Goal: Information Seeking & Learning: Learn about a topic

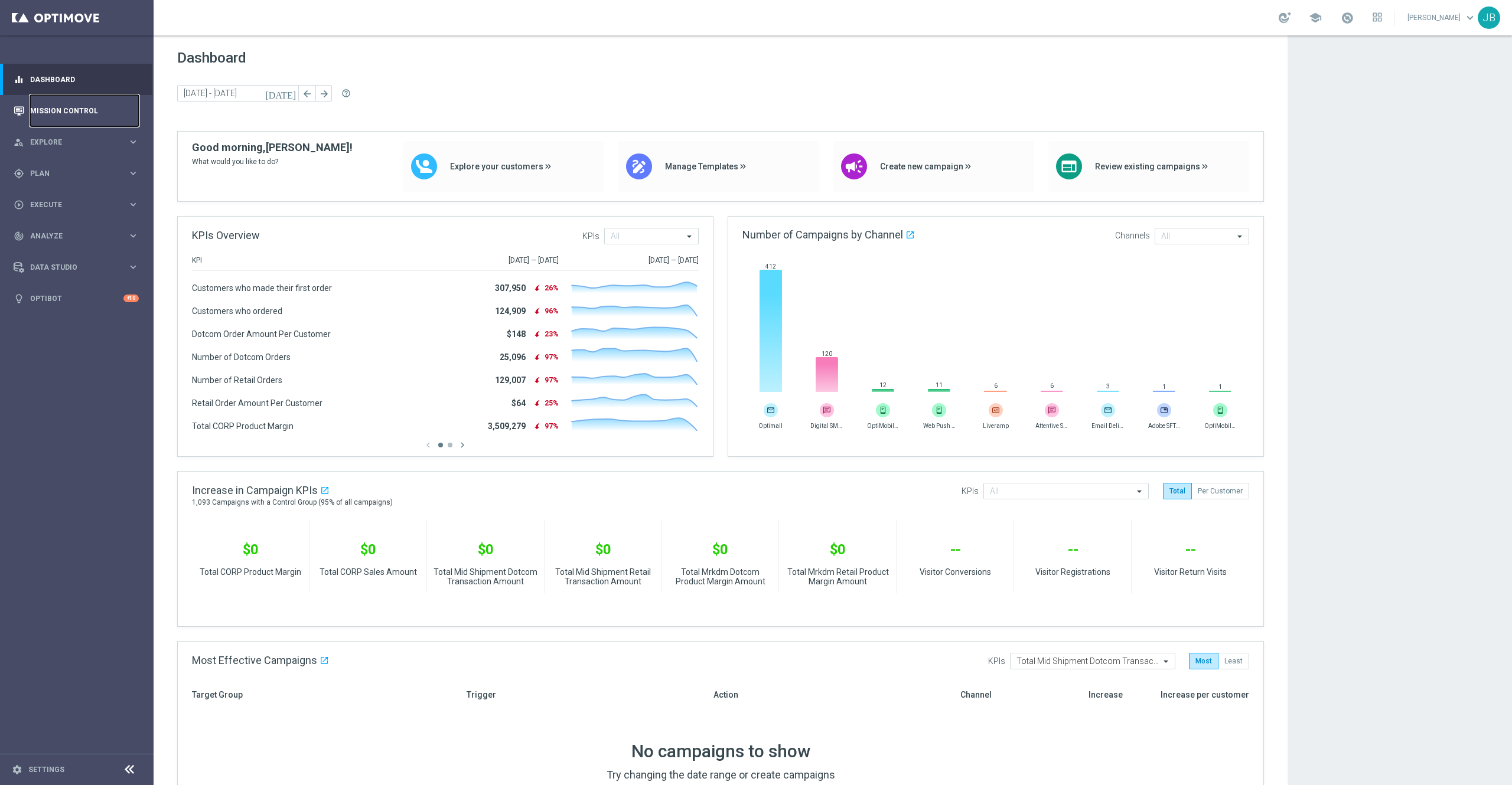
click at [98, 110] on link "Mission Control" at bounding box center [84, 111] width 109 height 31
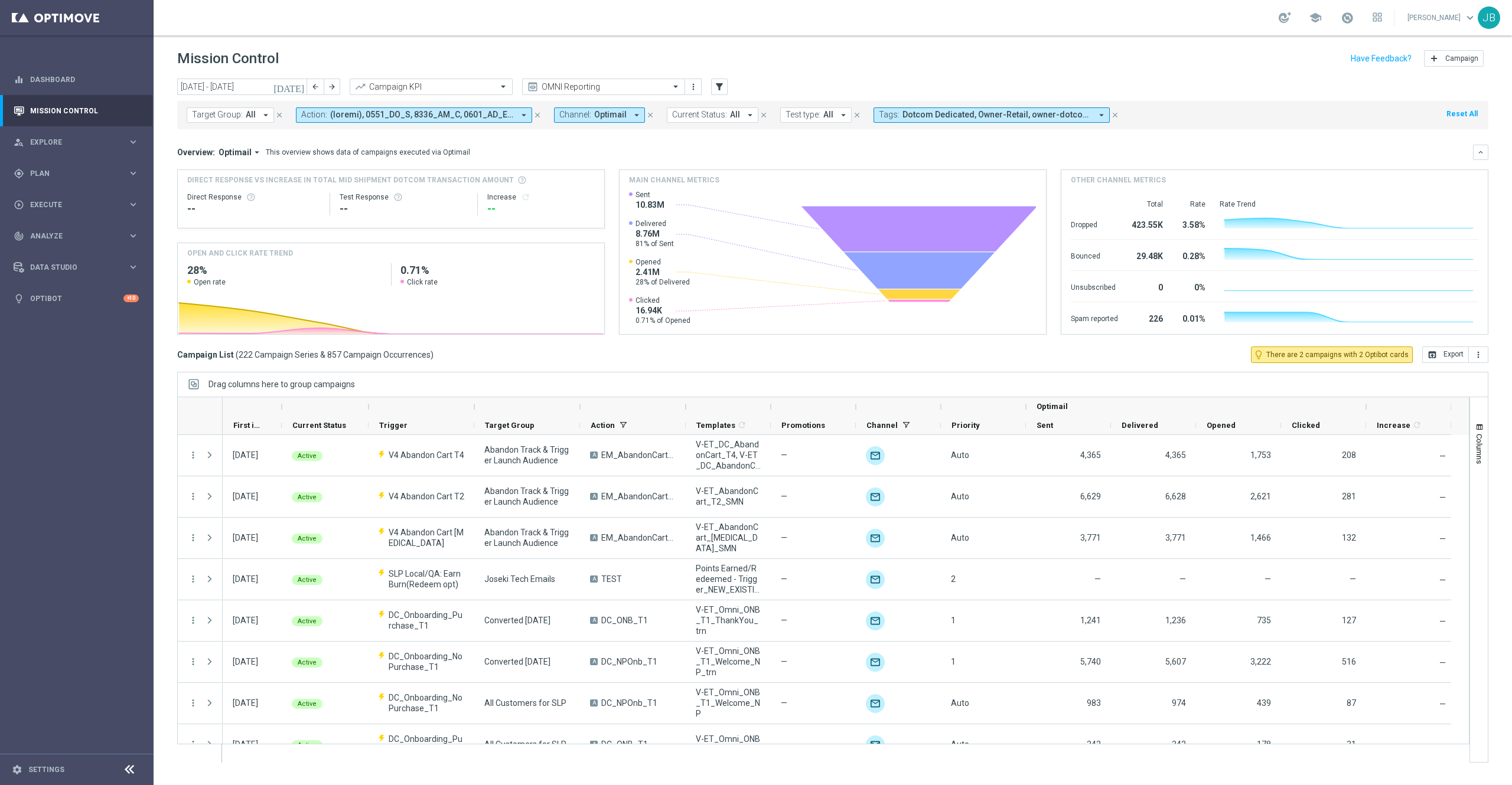
click at [300, 86] on icon "[DATE]" at bounding box center [289, 87] width 32 height 11
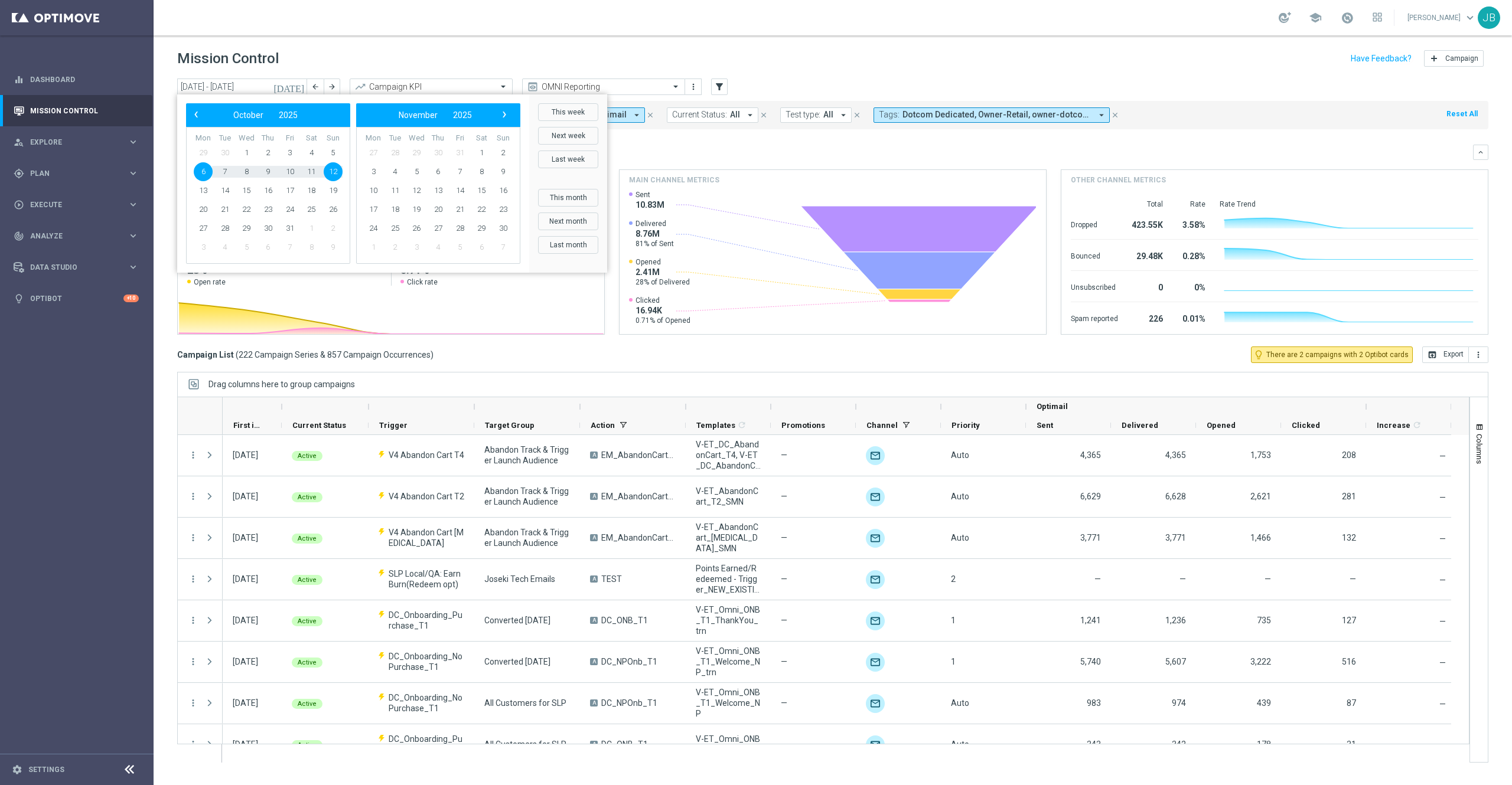
click at [206, 120] on bs-datepicker-navigation-view "‹ ​ October ​ 2025 ​ ›" at bounding box center [265, 115] width 152 height 15
click at [203, 119] on button "‹" at bounding box center [196, 115] width 15 height 15
click at [201, 117] on span "‹" at bounding box center [196, 114] width 15 height 15
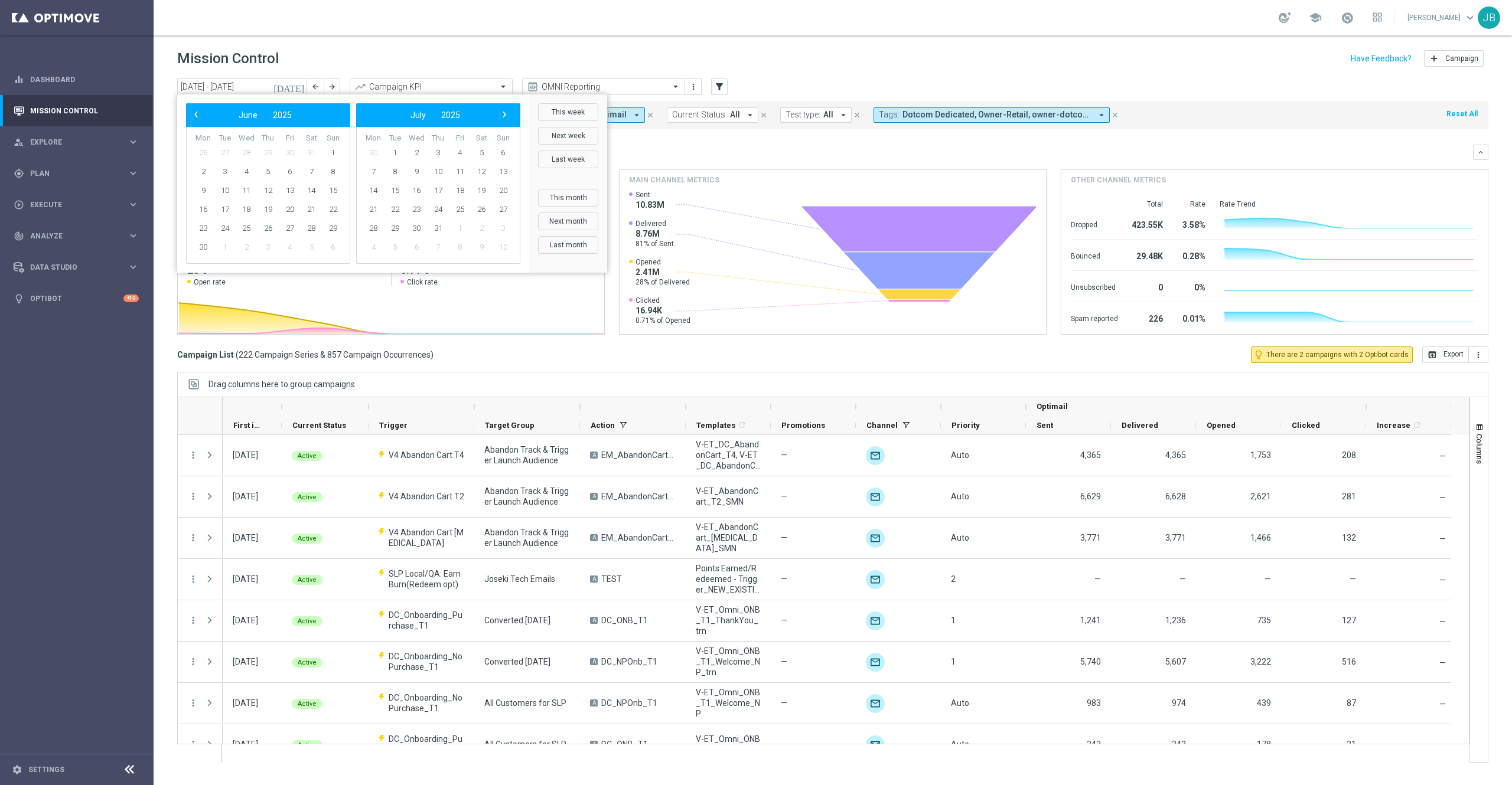
click at [201, 117] on span "‹" at bounding box center [196, 114] width 15 height 15
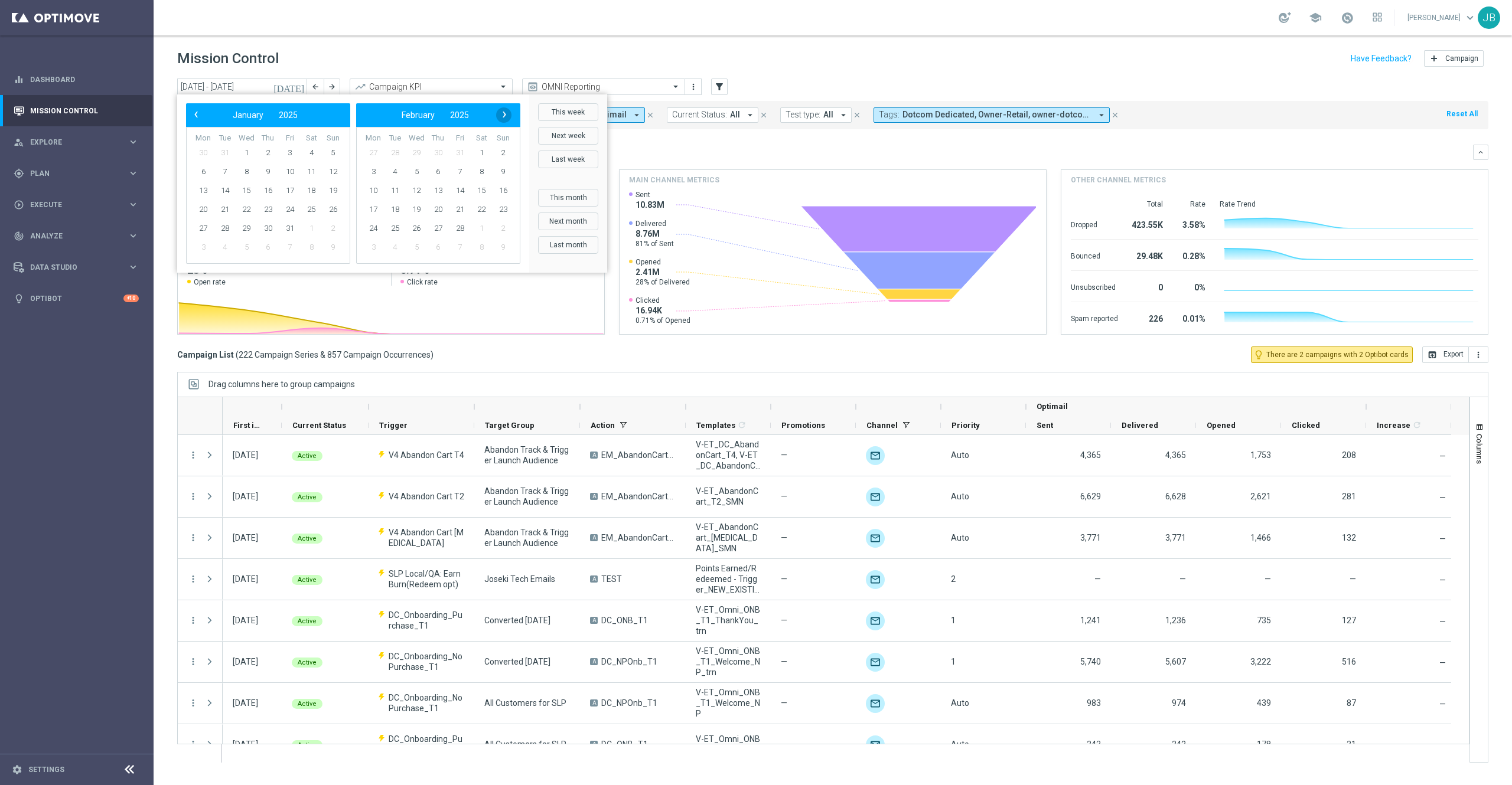
click at [504, 115] on span "›" at bounding box center [504, 114] width 15 height 15
click at [331, 157] on span "2" at bounding box center [333, 153] width 19 height 19
click at [503, 116] on span "›" at bounding box center [504, 114] width 15 height 15
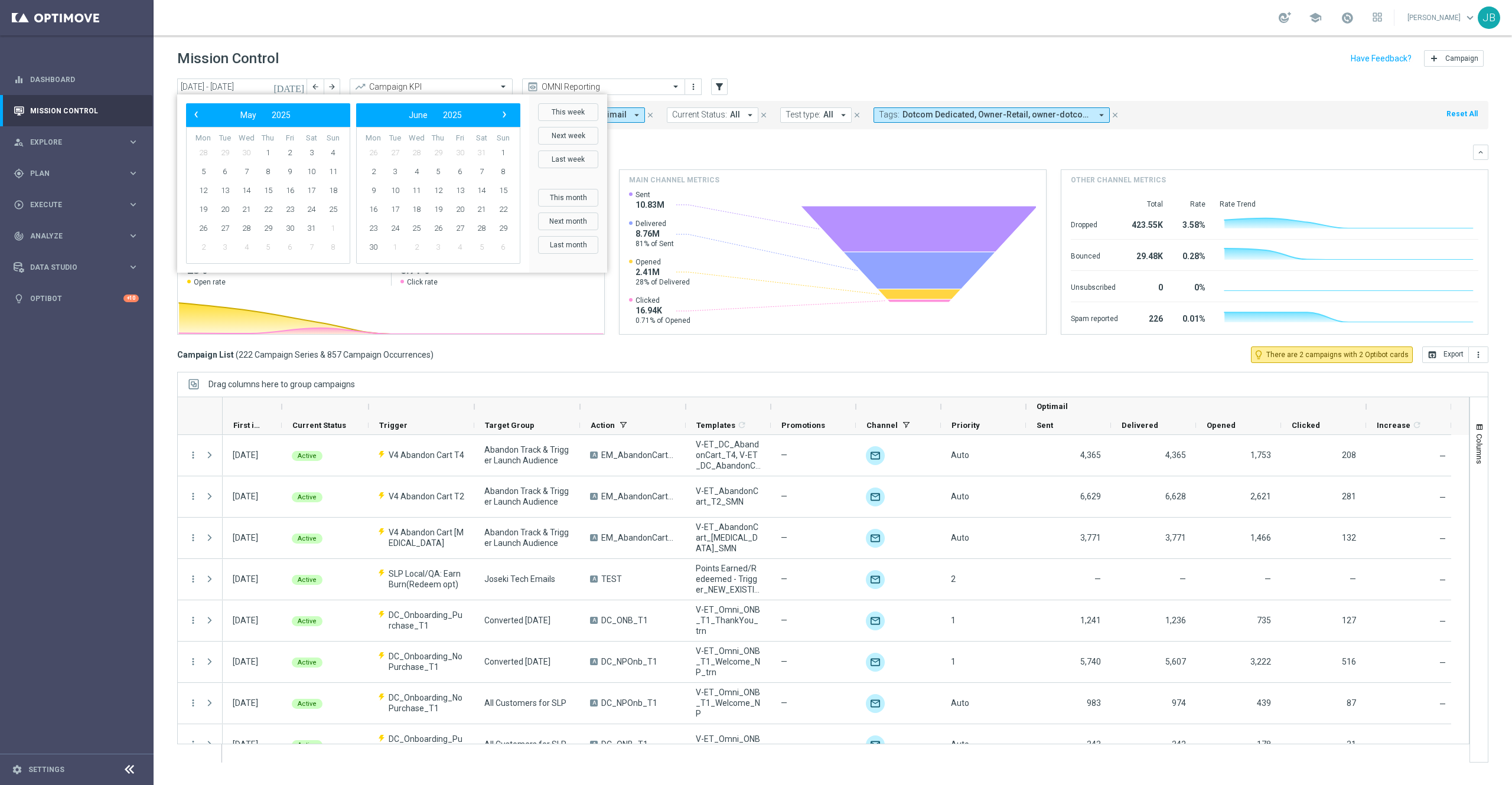
click at [503, 116] on span "›" at bounding box center [504, 114] width 15 height 15
click at [419, 174] on span "8" at bounding box center [417, 172] width 19 height 19
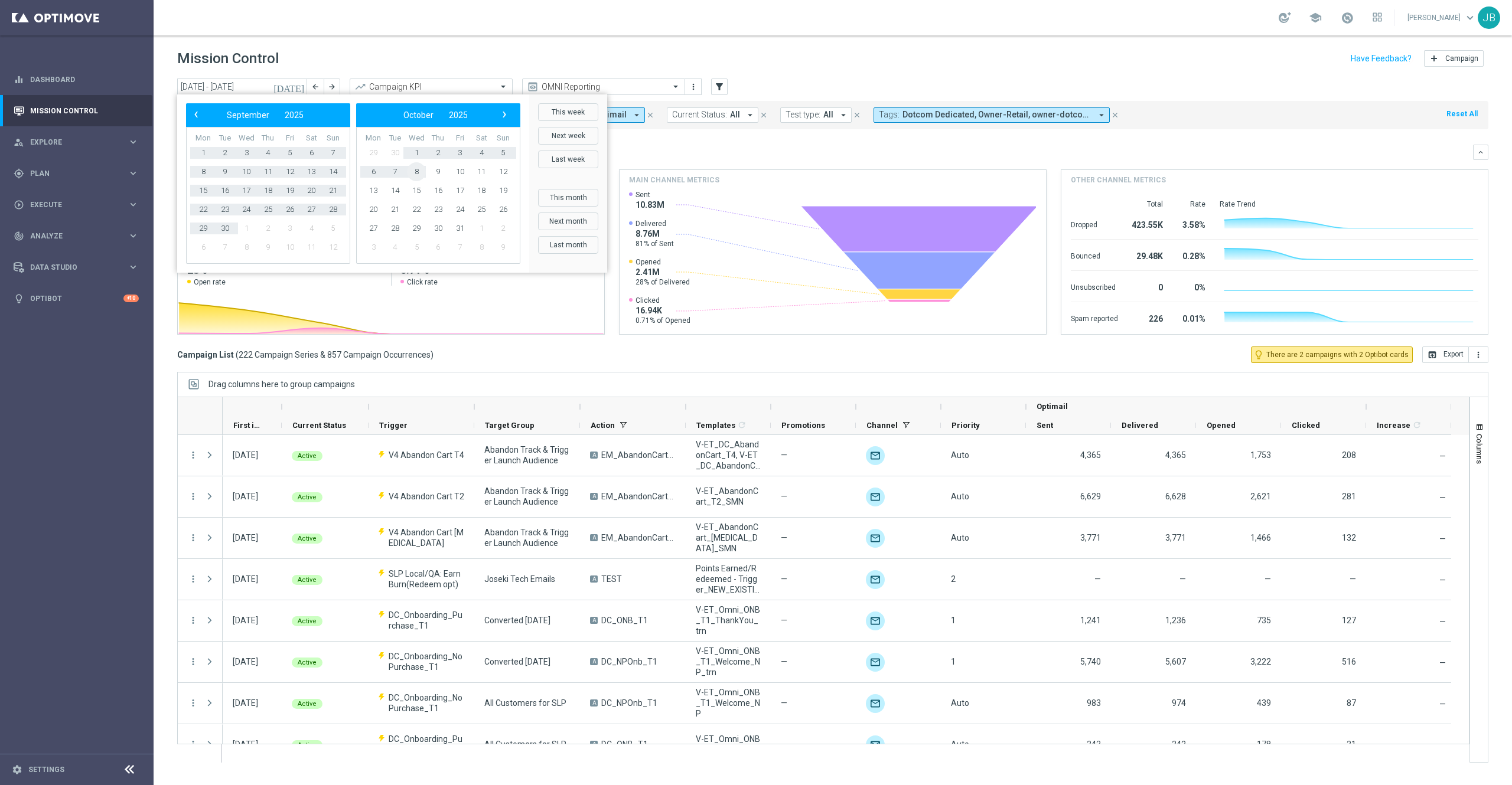
type input "[DATE] - [DATE]"
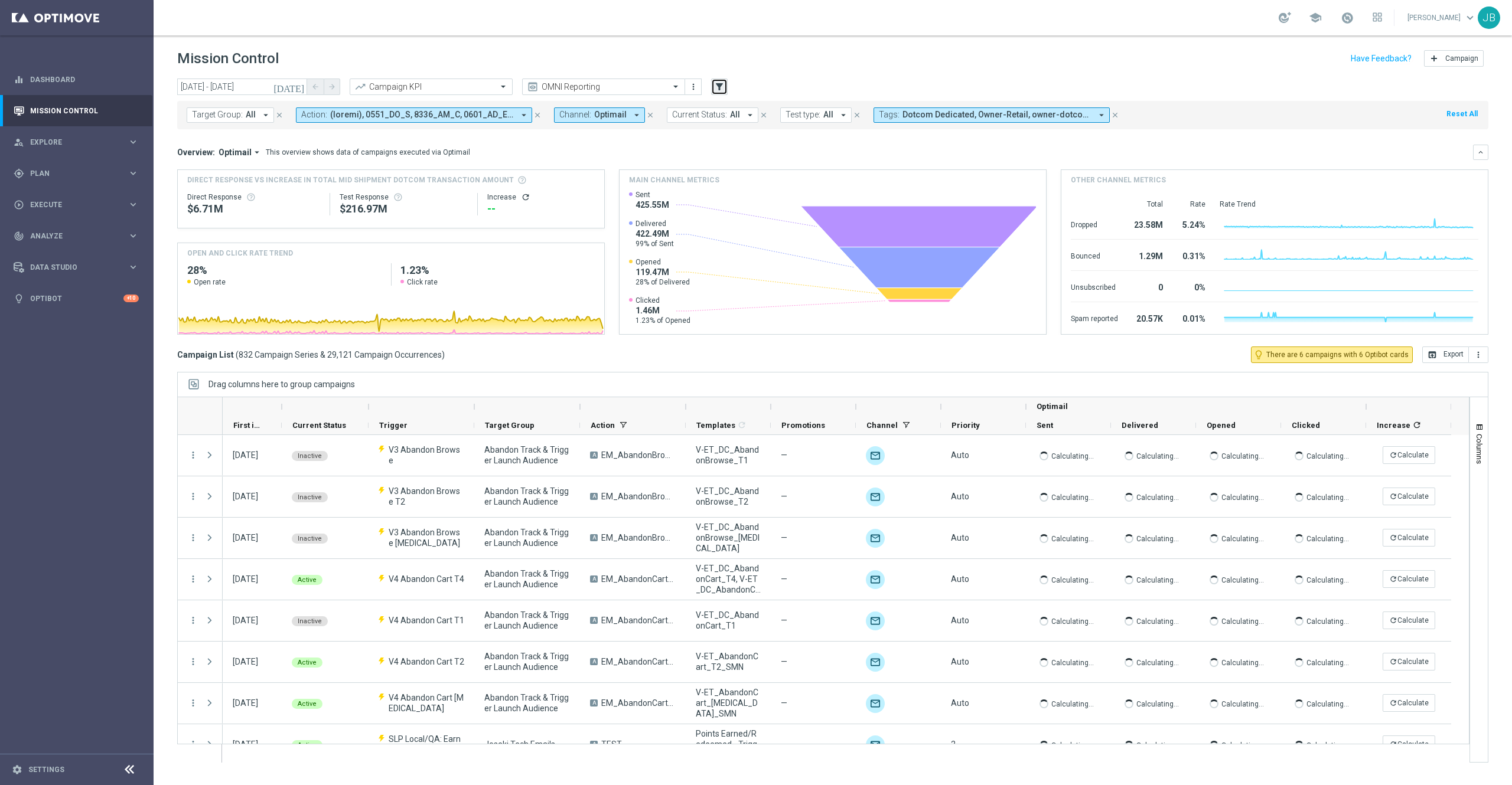
click at [720, 87] on icon "filter_alt" at bounding box center [719, 87] width 11 height 11
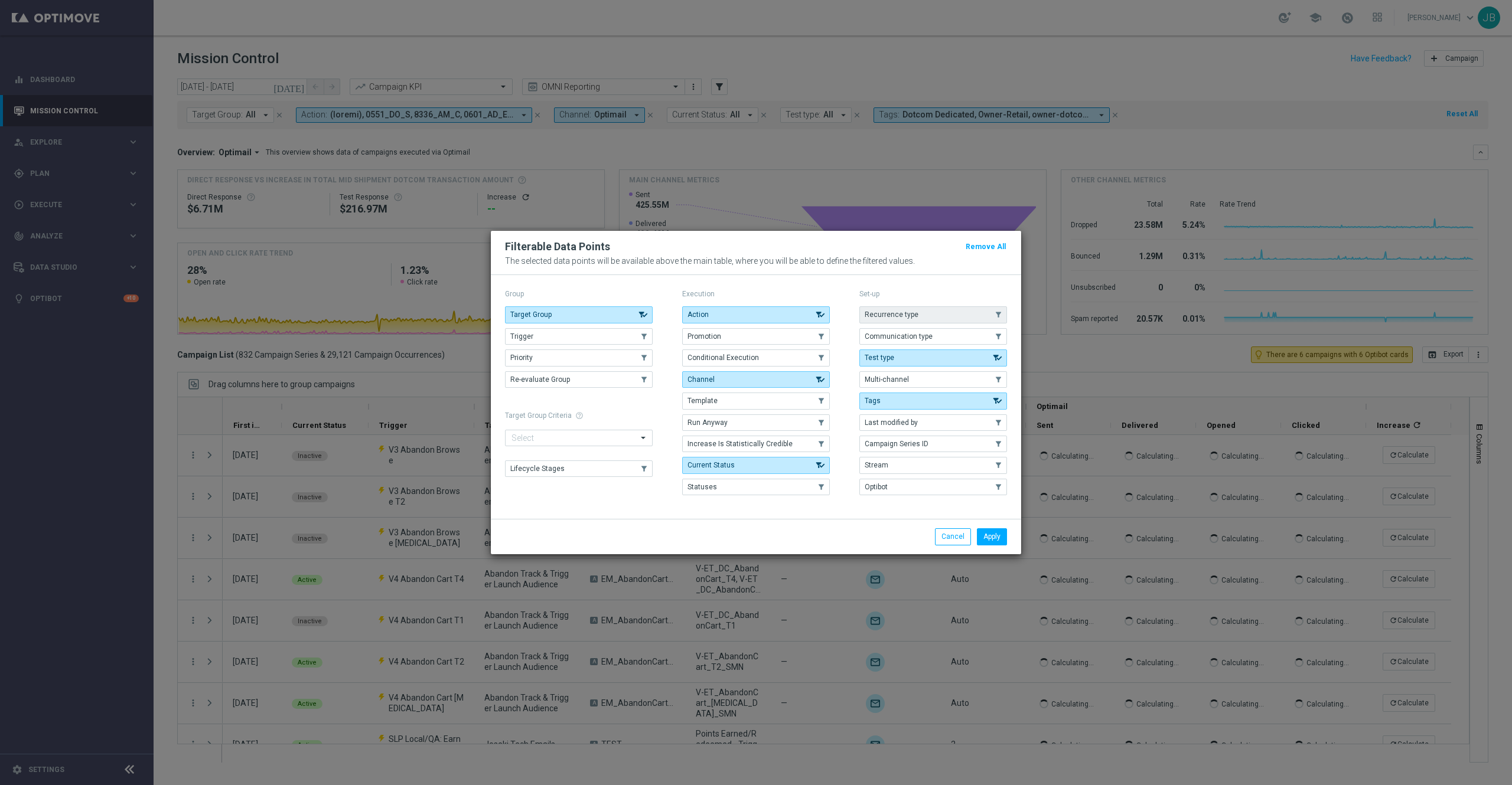
click at [910, 307] on button "Recurrence type" at bounding box center [933, 315] width 147 height 16
click at [986, 540] on button "Apply" at bounding box center [992, 537] width 30 height 16
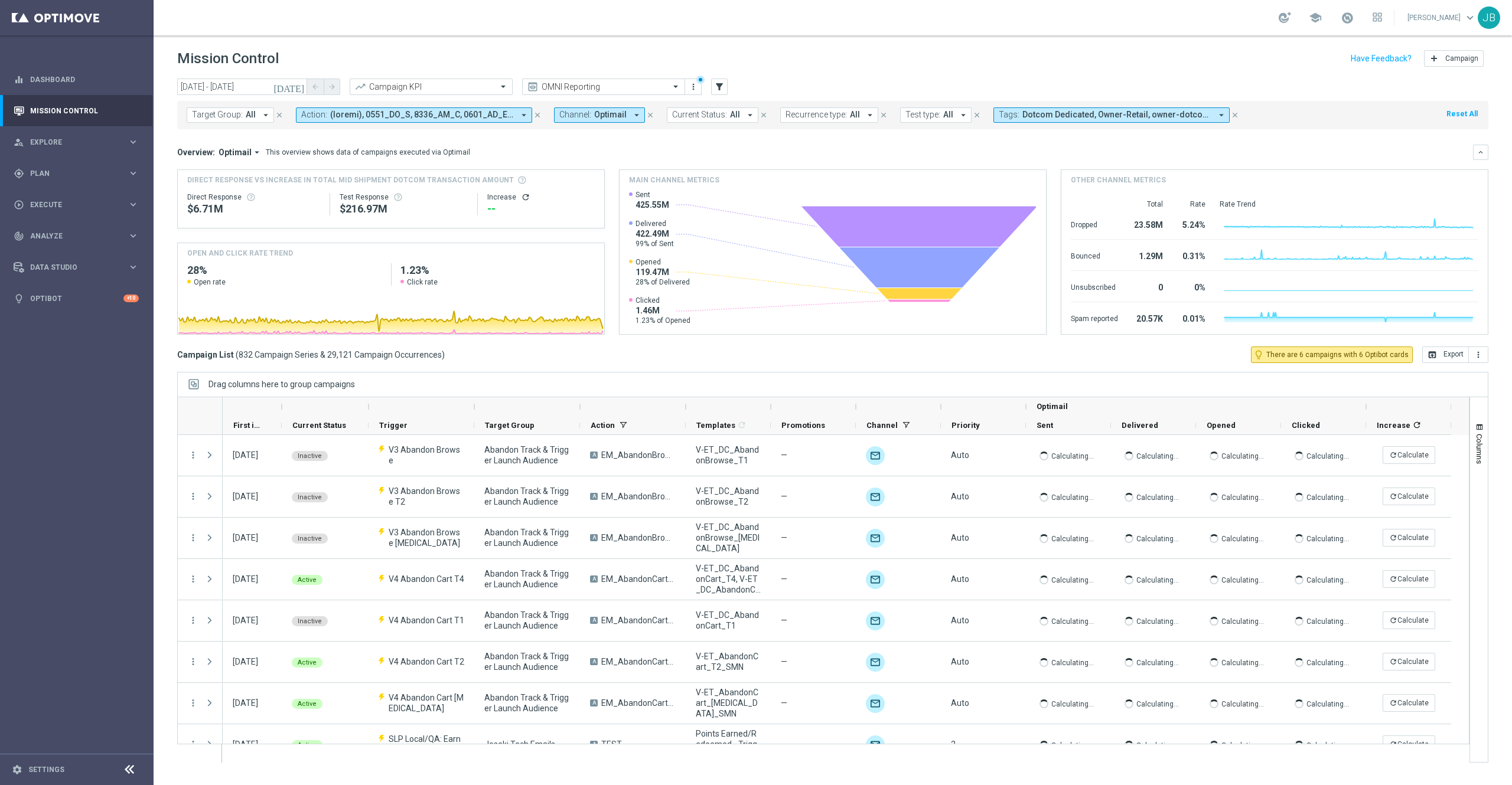
click at [856, 115] on button "Recurrence type: All arrow_drop_down" at bounding box center [829, 115] width 98 height 15
click at [801, 203] on label "Recurring" at bounding box center [813, 204] width 30 height 7
click at [944, 147] on div "Overview: Optimail arrow_drop_down This overview shows data of campaigns execut…" at bounding box center [825, 152] width 1296 height 11
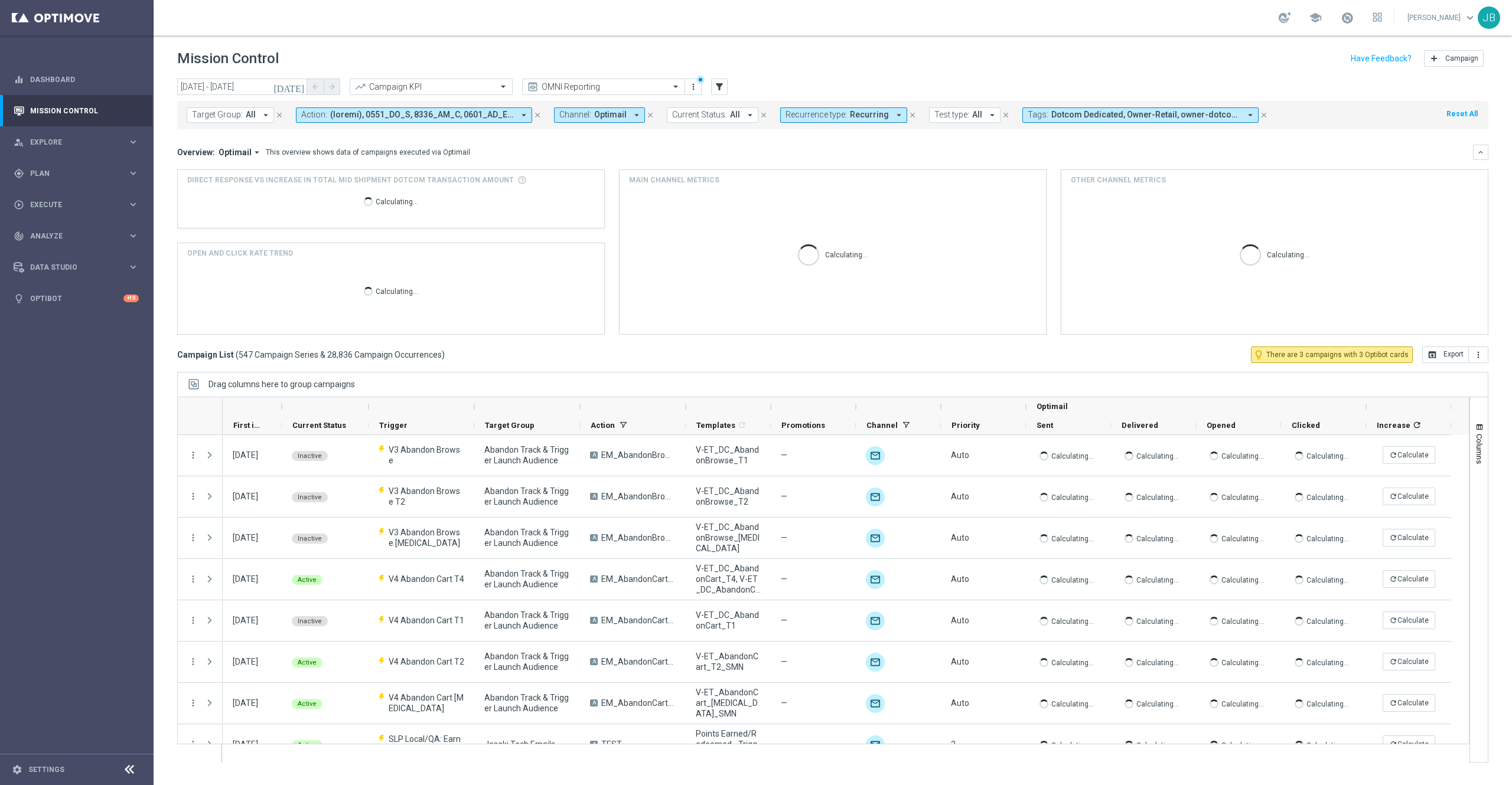
click at [863, 118] on span "Recurring" at bounding box center [870, 115] width 39 height 10
click at [815, 187] on label "Non-Recurring" at bounding box center [821, 185] width 45 height 7
click at [828, 207] on div "Recurring" at bounding box center [834, 204] width 73 height 7
click at [938, 151] on div "Overview: Optimail arrow_drop_down This overview shows data of campaigns execut…" at bounding box center [825, 152] width 1296 height 11
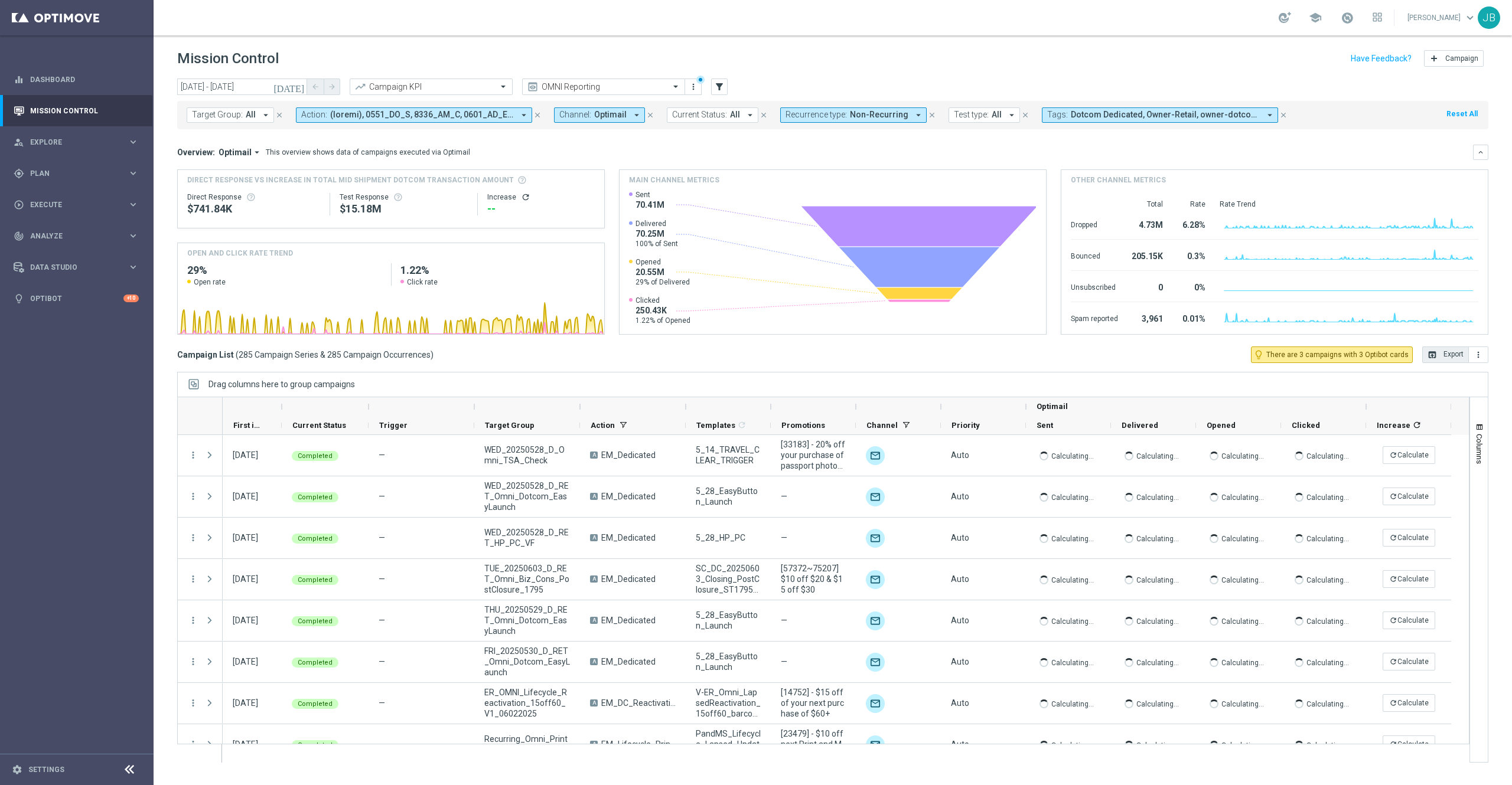
click at [1447, 357] on button "open_in_browser Export" at bounding box center [1445, 355] width 46 height 16
click at [523, 197] on icon "refresh" at bounding box center [525, 197] width 9 height 9
click at [459, 90] on input "text" at bounding box center [419, 87] width 126 height 10
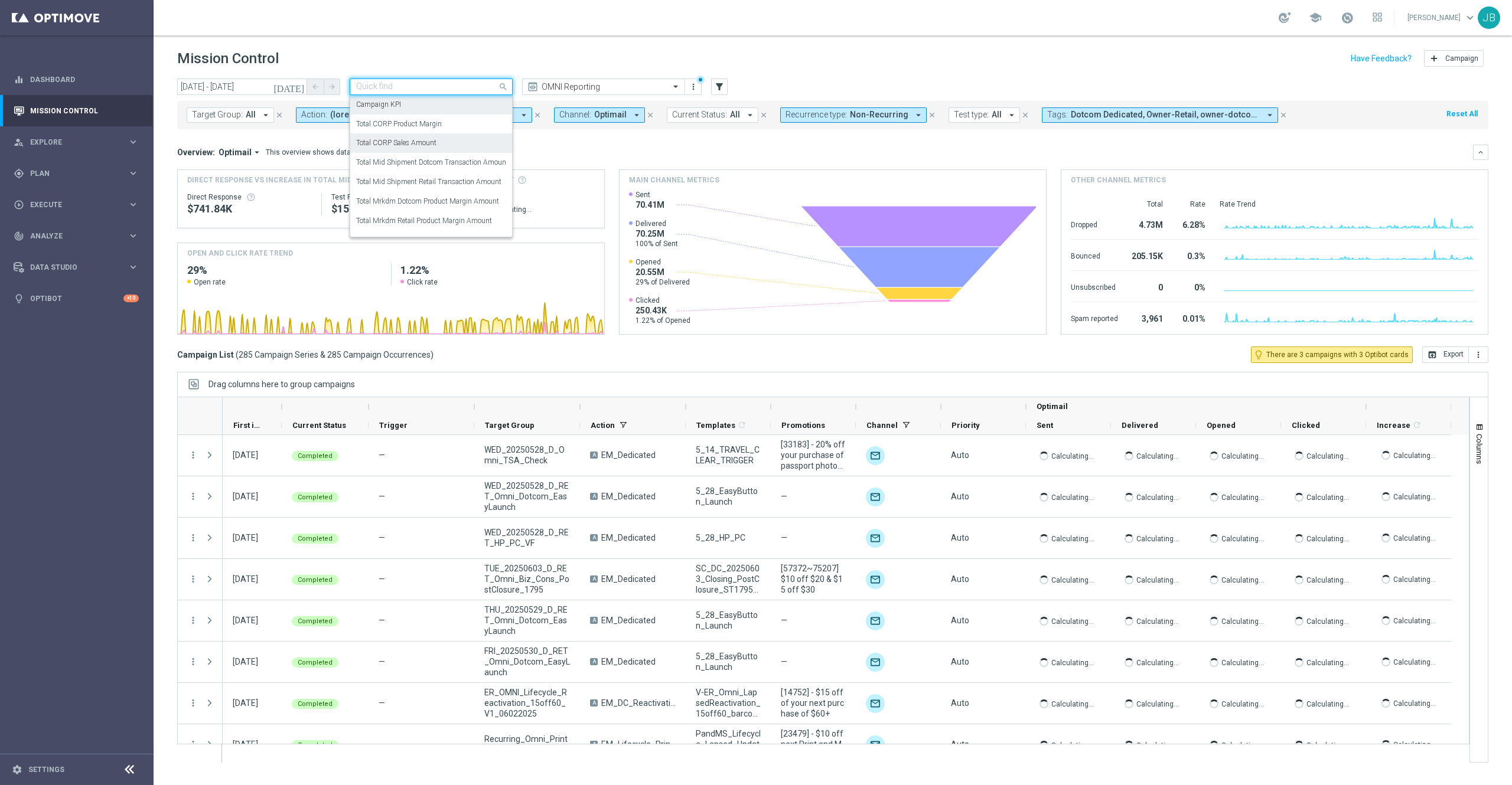
click at [426, 146] on label "Total CORP Sales Amount" at bounding box center [397, 143] width 80 height 10
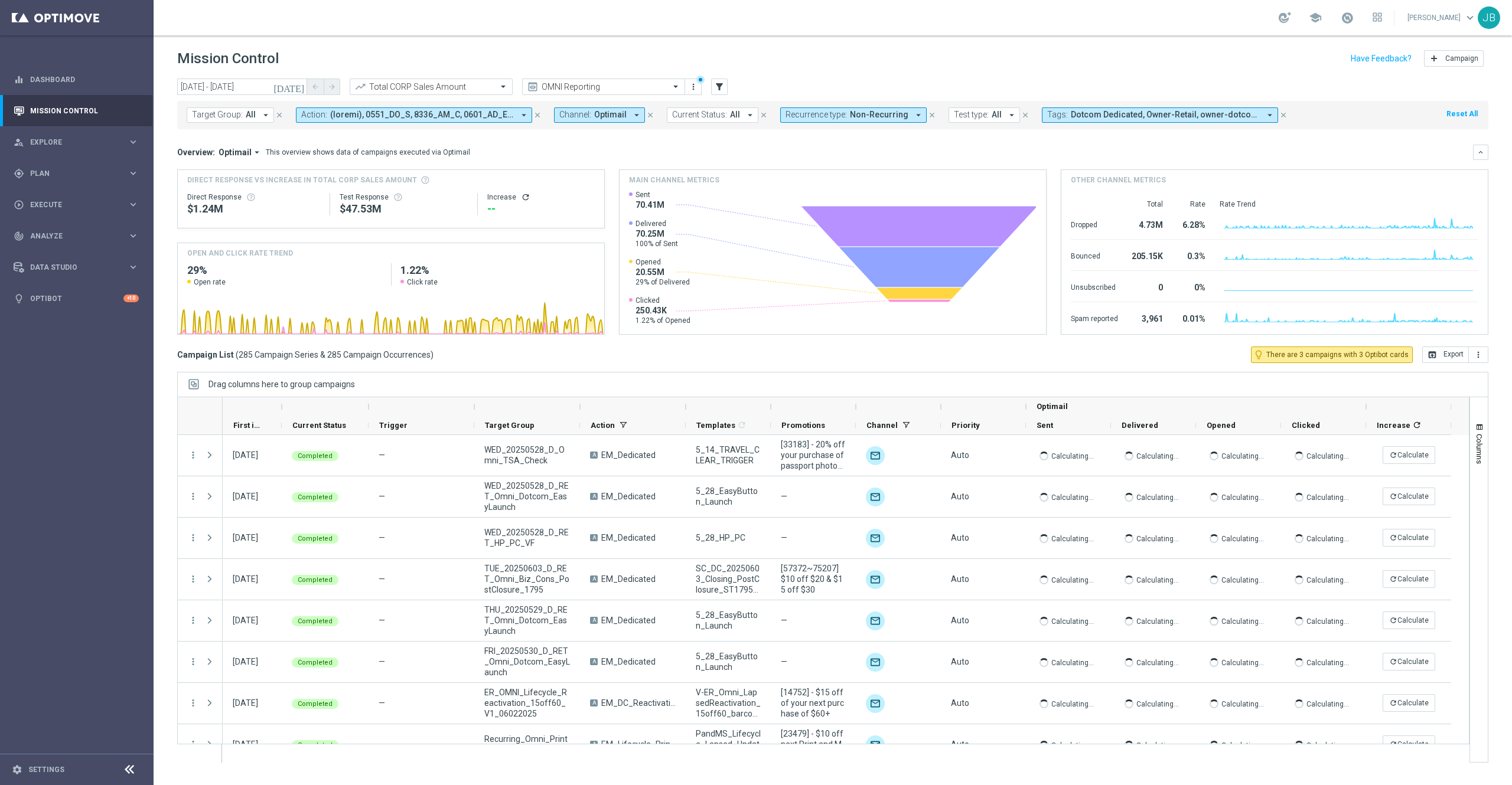
click at [521, 196] on icon "refresh" at bounding box center [525, 197] width 9 height 9
click at [1440, 361] on button "open_in_browser Export" at bounding box center [1445, 355] width 46 height 16
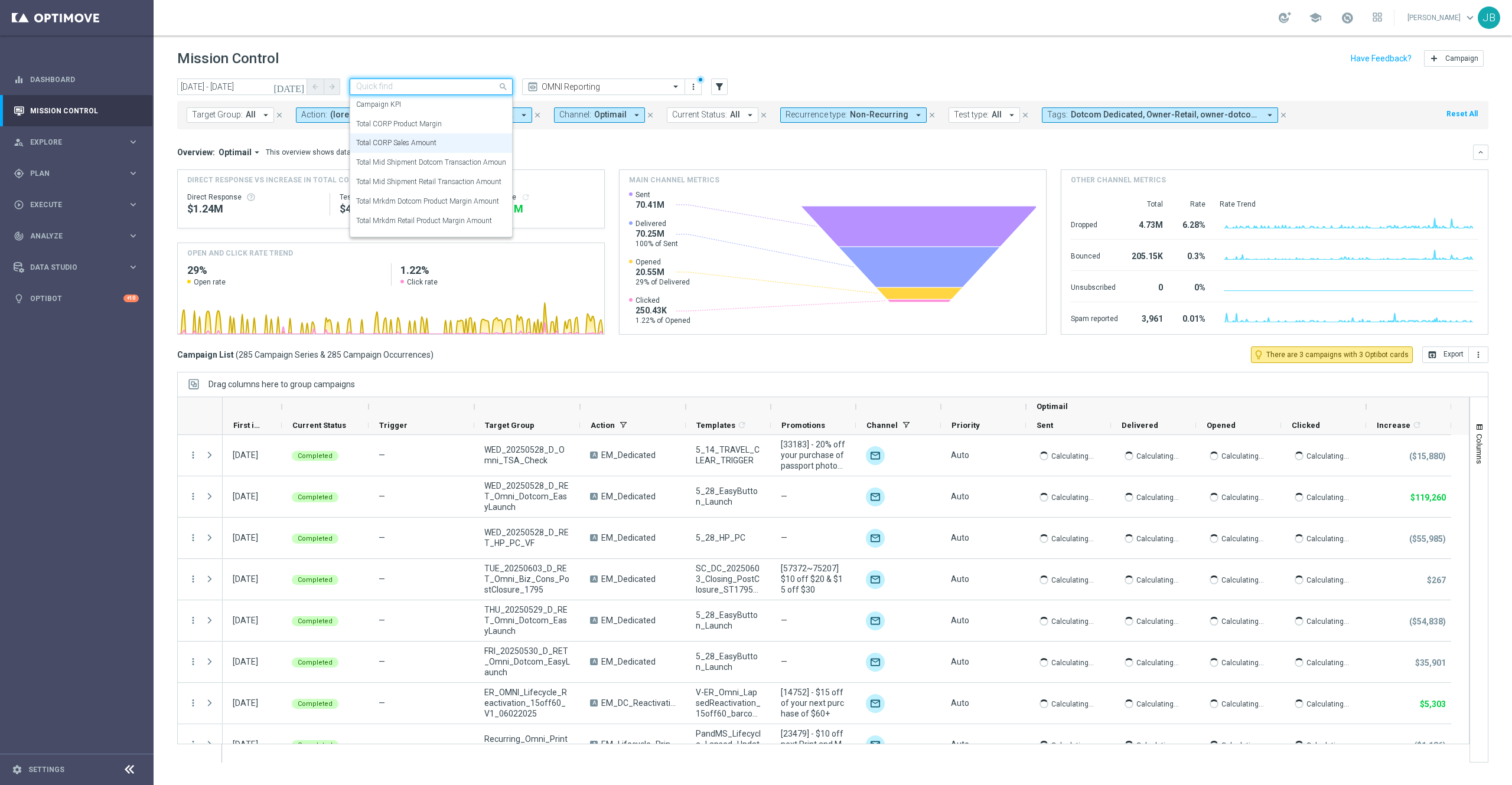
click at [487, 85] on div at bounding box center [431, 87] width 162 height 10
click at [439, 123] on label "Total CORP Product Margin" at bounding box center [399, 124] width 86 height 10
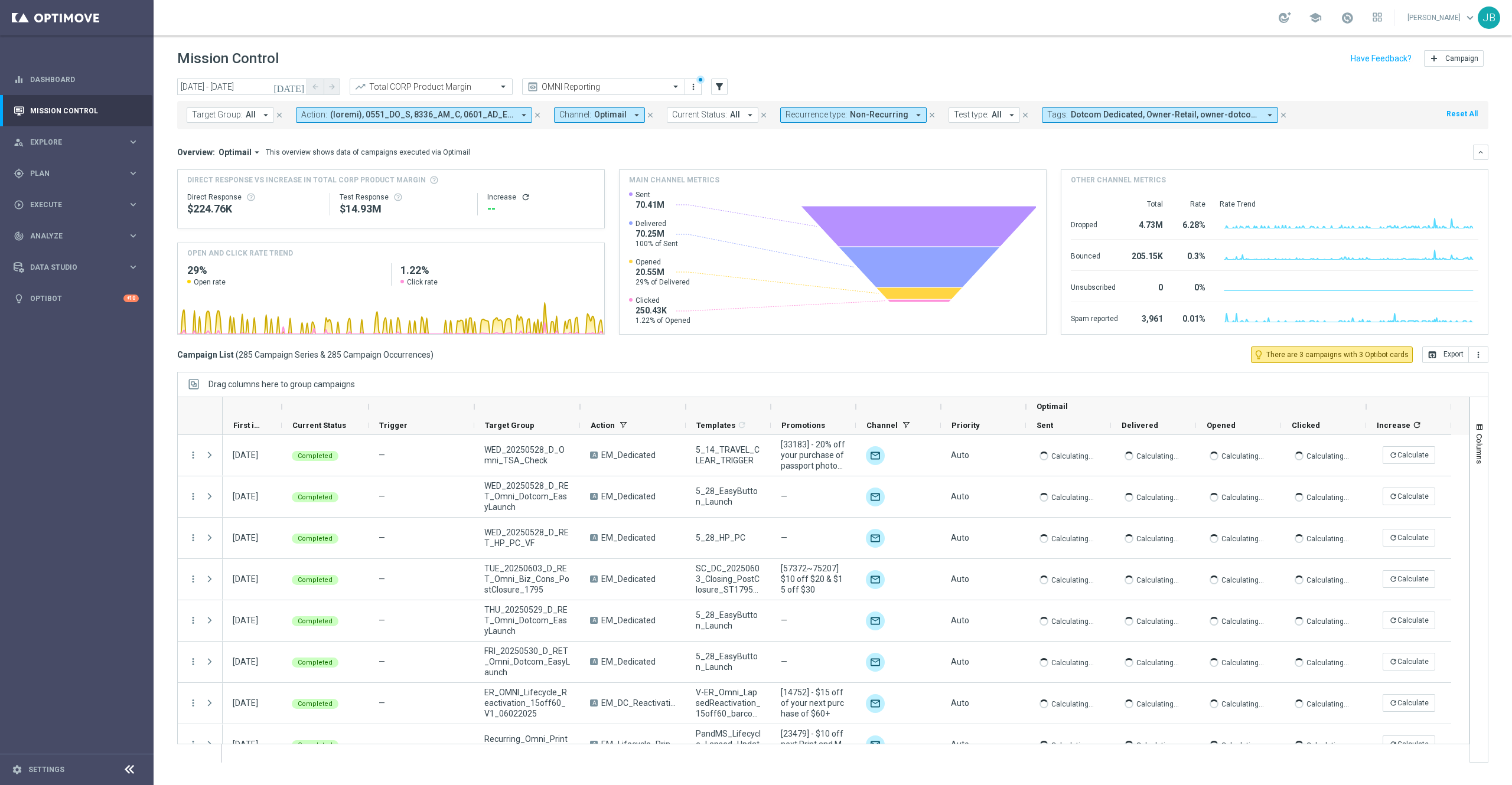
click at [521, 207] on div "--" at bounding box center [541, 209] width 107 height 14
click at [522, 196] on icon "refresh" at bounding box center [525, 197] width 9 height 9
click at [1453, 356] on button "open_in_browser Export" at bounding box center [1445, 355] width 46 height 16
click at [70, 238] on span "Analyze" at bounding box center [78, 236] width 97 height 7
click at [76, 349] on span "BI Studio" at bounding box center [73, 349] width 85 height 7
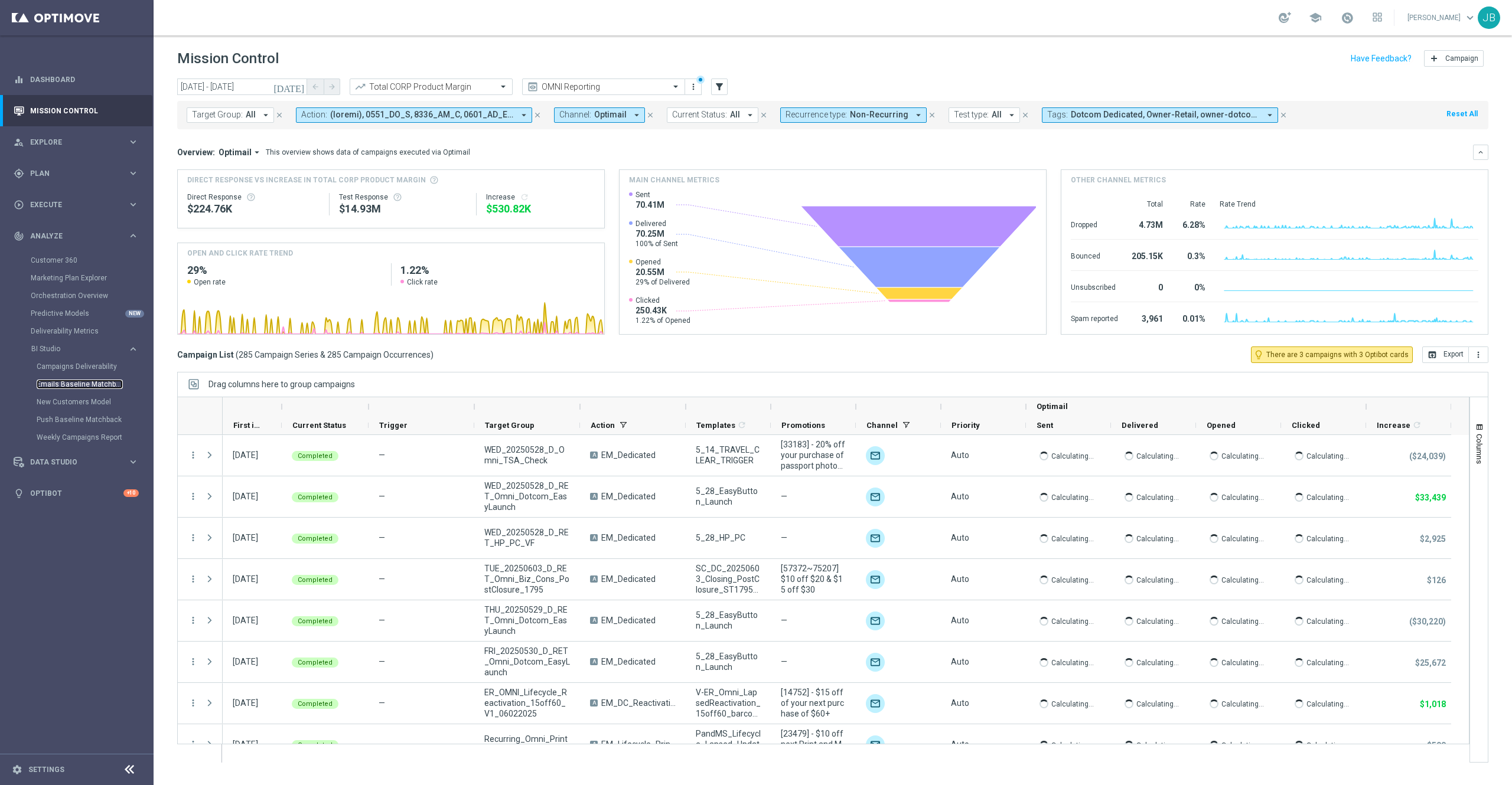
click at [81, 385] on link "Emails Baseline Matchback" at bounding box center [79, 384] width 86 height 9
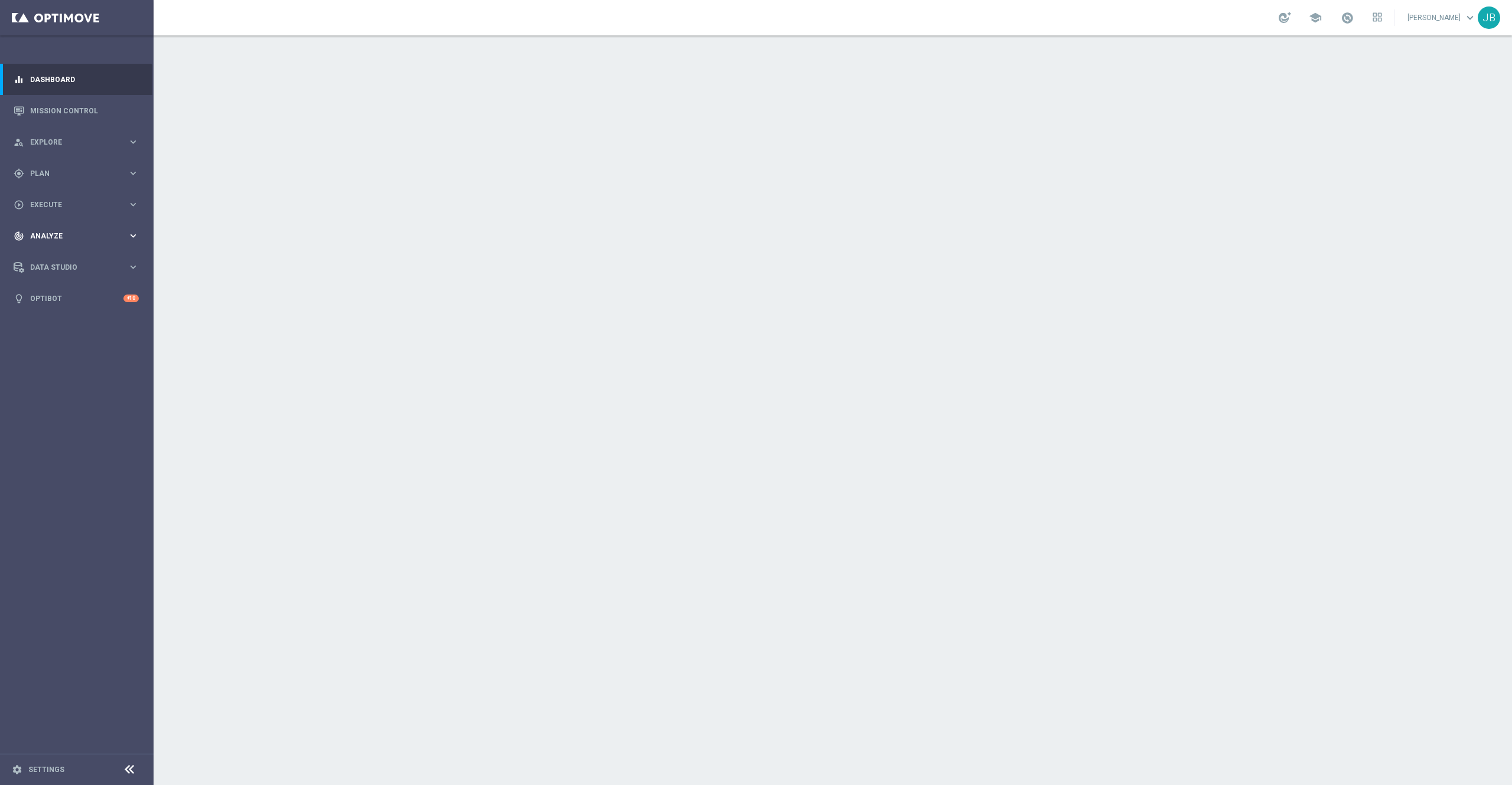
click at [59, 231] on div "track_changes Analyze" at bounding box center [71, 236] width 114 height 11
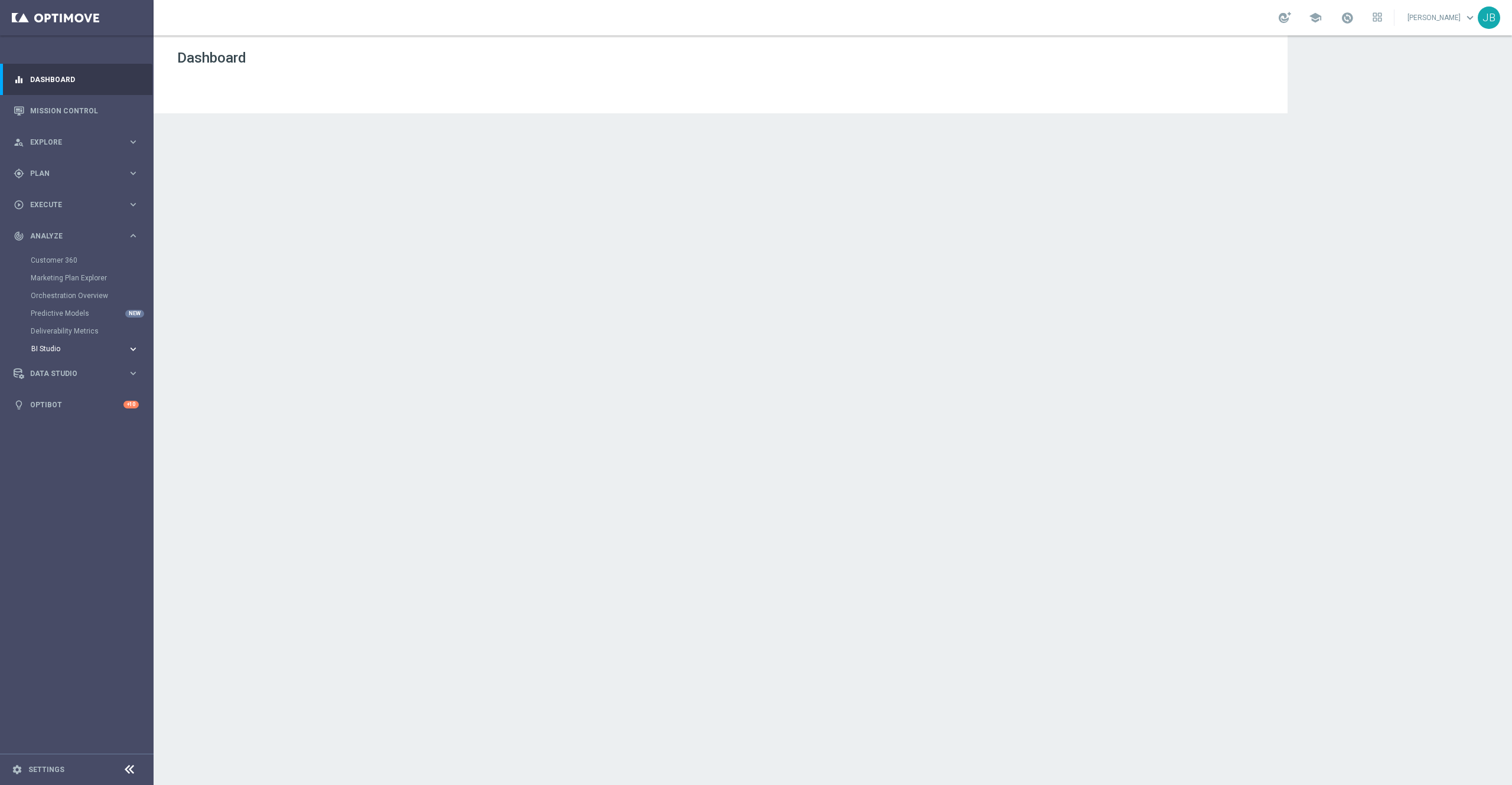
click at [60, 347] on span "BI Studio" at bounding box center [73, 349] width 85 height 7
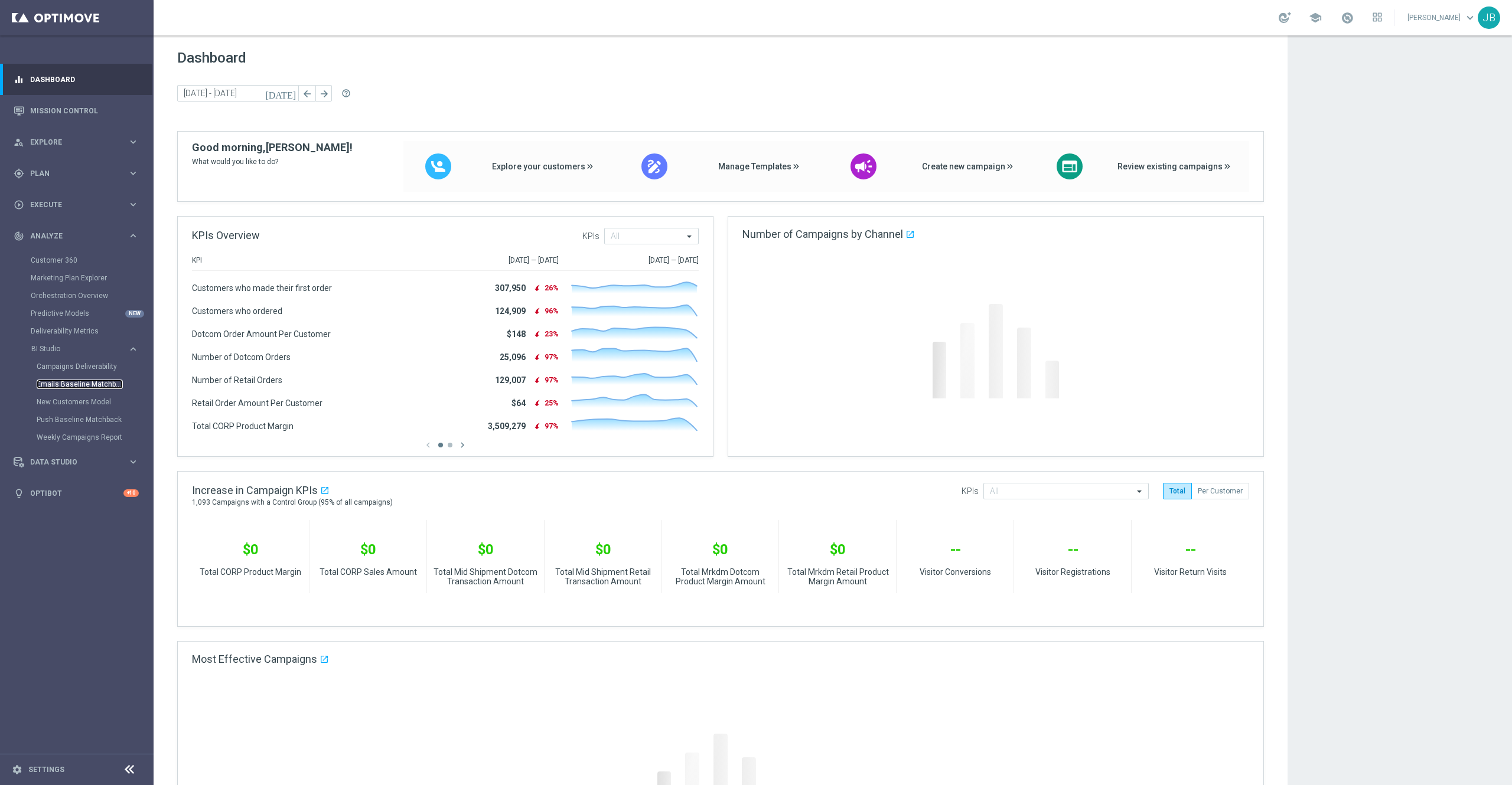
click at [65, 386] on link "Emails Baseline Matchback" at bounding box center [79, 384] width 86 height 9
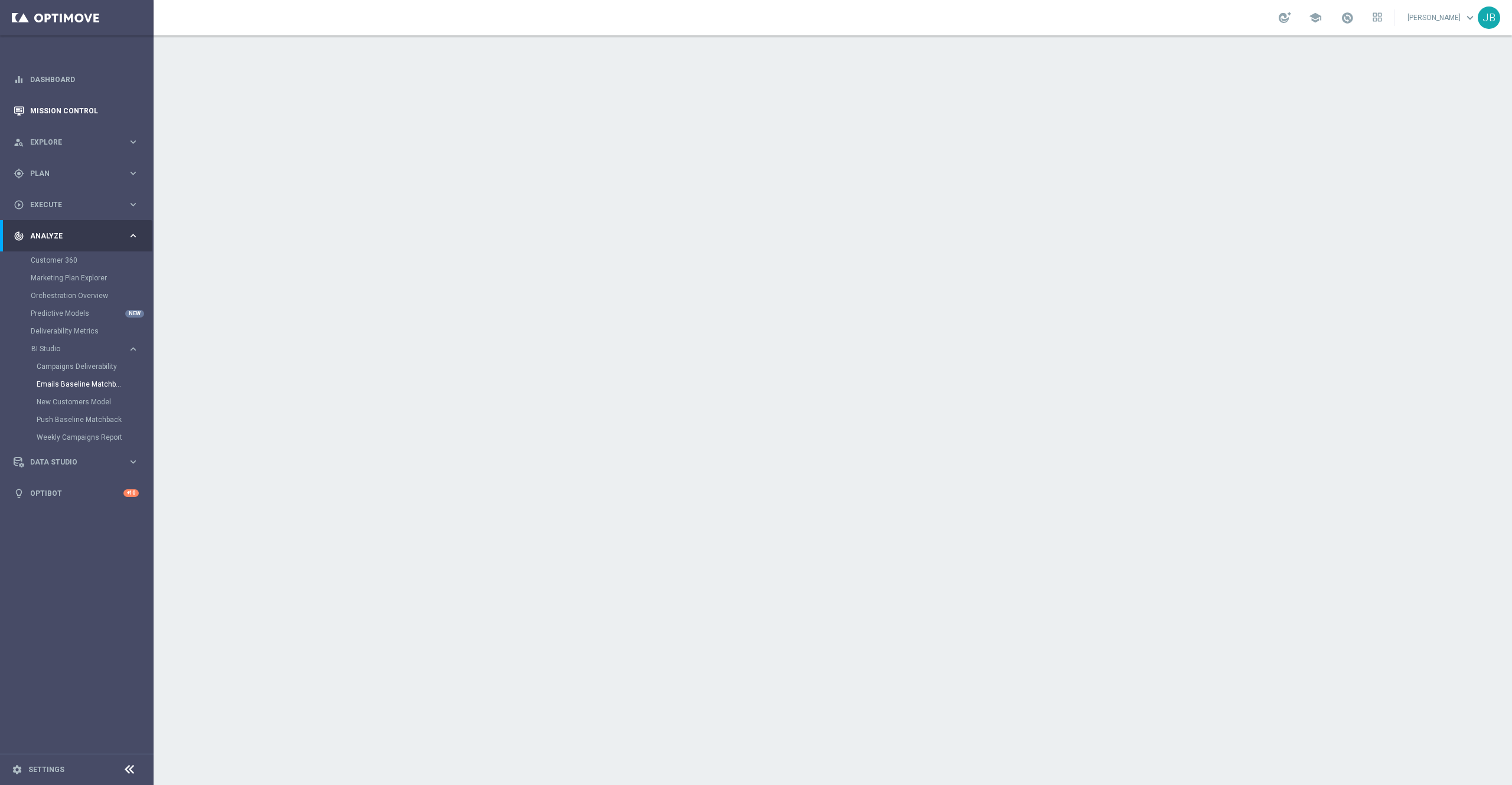
click at [119, 107] on link "Mission Control" at bounding box center [84, 111] width 109 height 31
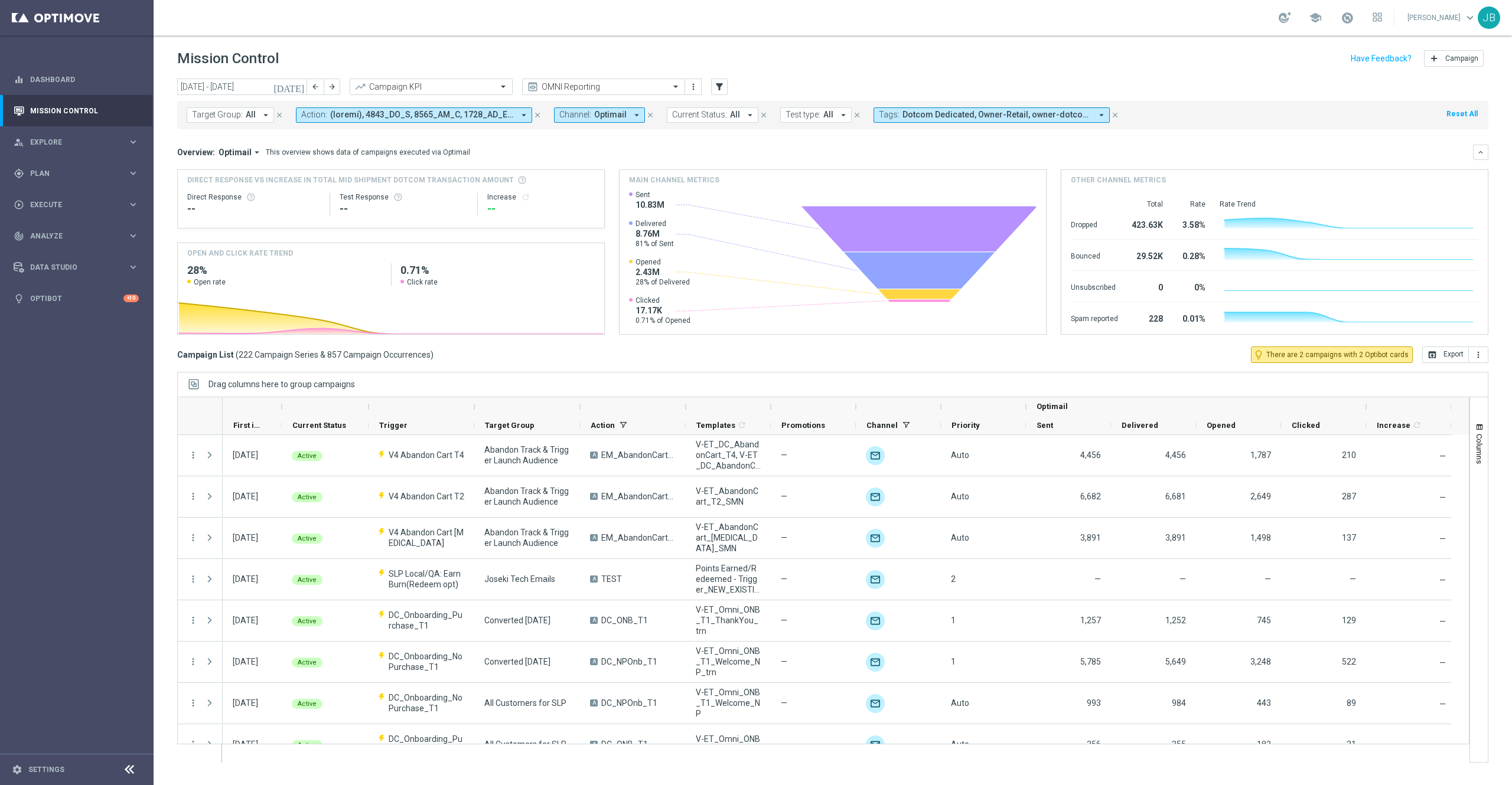
click at [301, 90] on icon "[DATE]" at bounding box center [289, 87] width 32 height 11
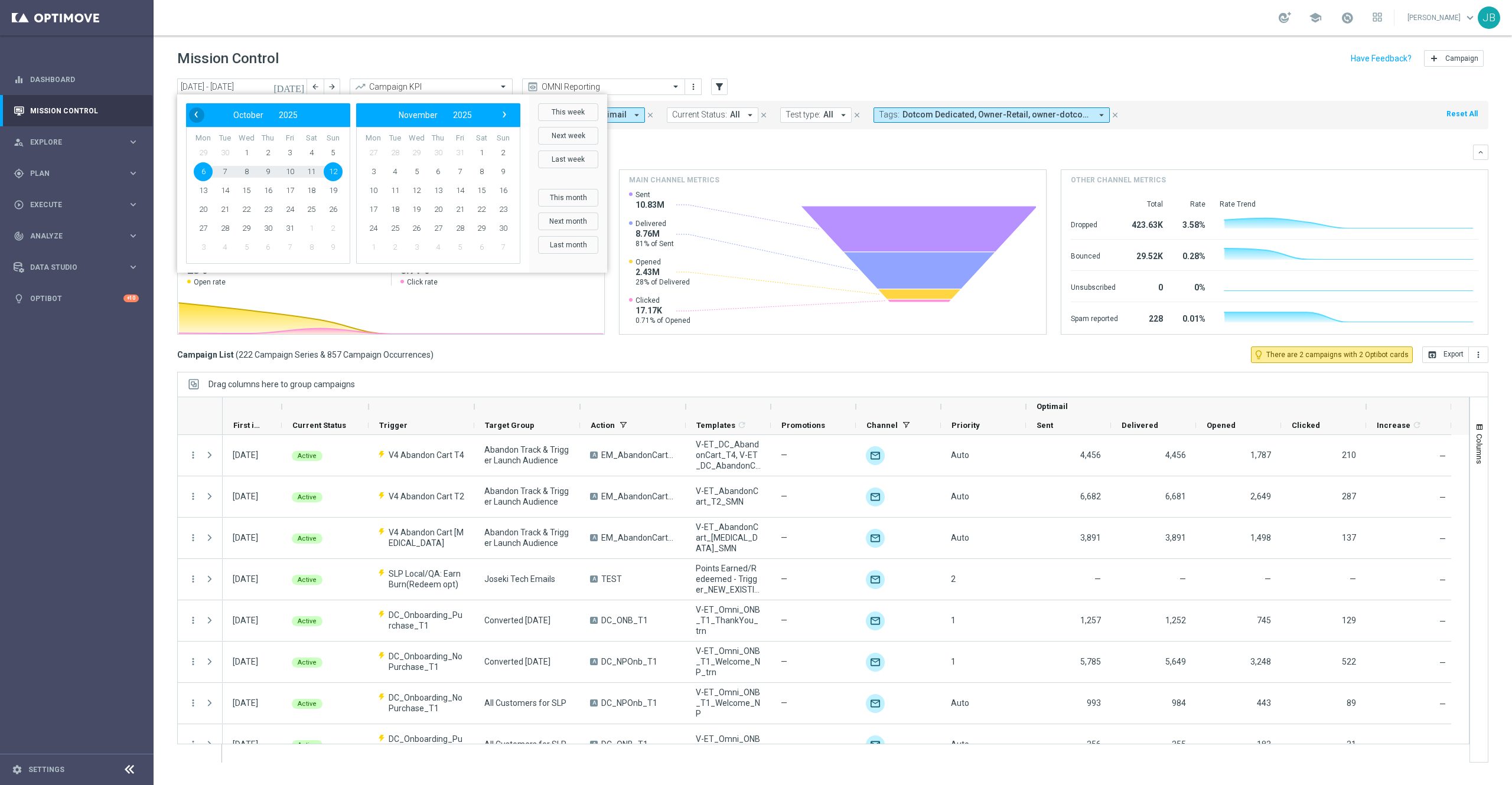
click at [201, 116] on span "‹" at bounding box center [196, 114] width 15 height 15
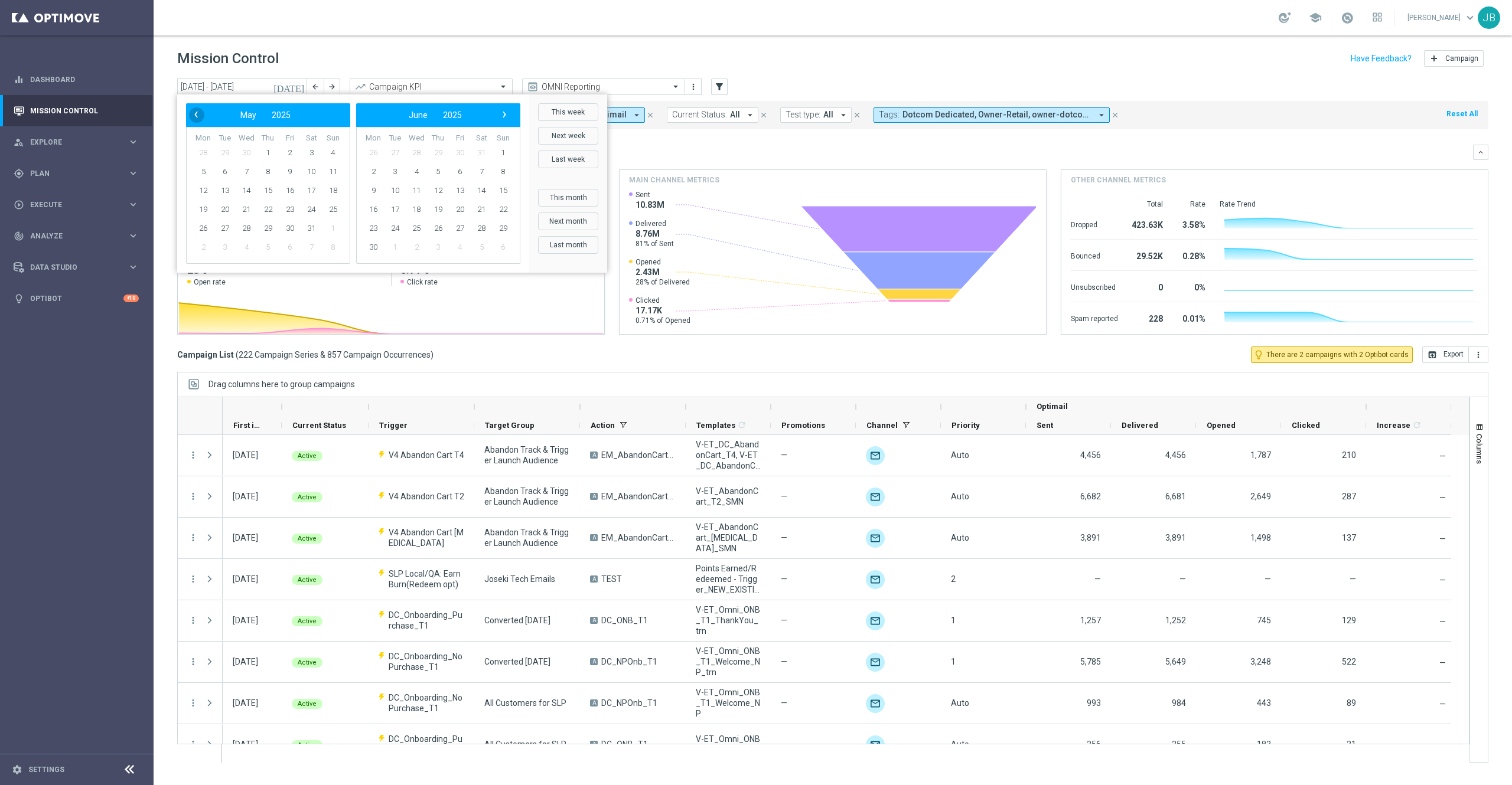
click at [201, 116] on span "‹" at bounding box center [196, 114] width 15 height 15
click at [333, 153] on span "2" at bounding box center [333, 153] width 19 height 19
click at [502, 116] on span "›" at bounding box center [504, 114] width 15 height 15
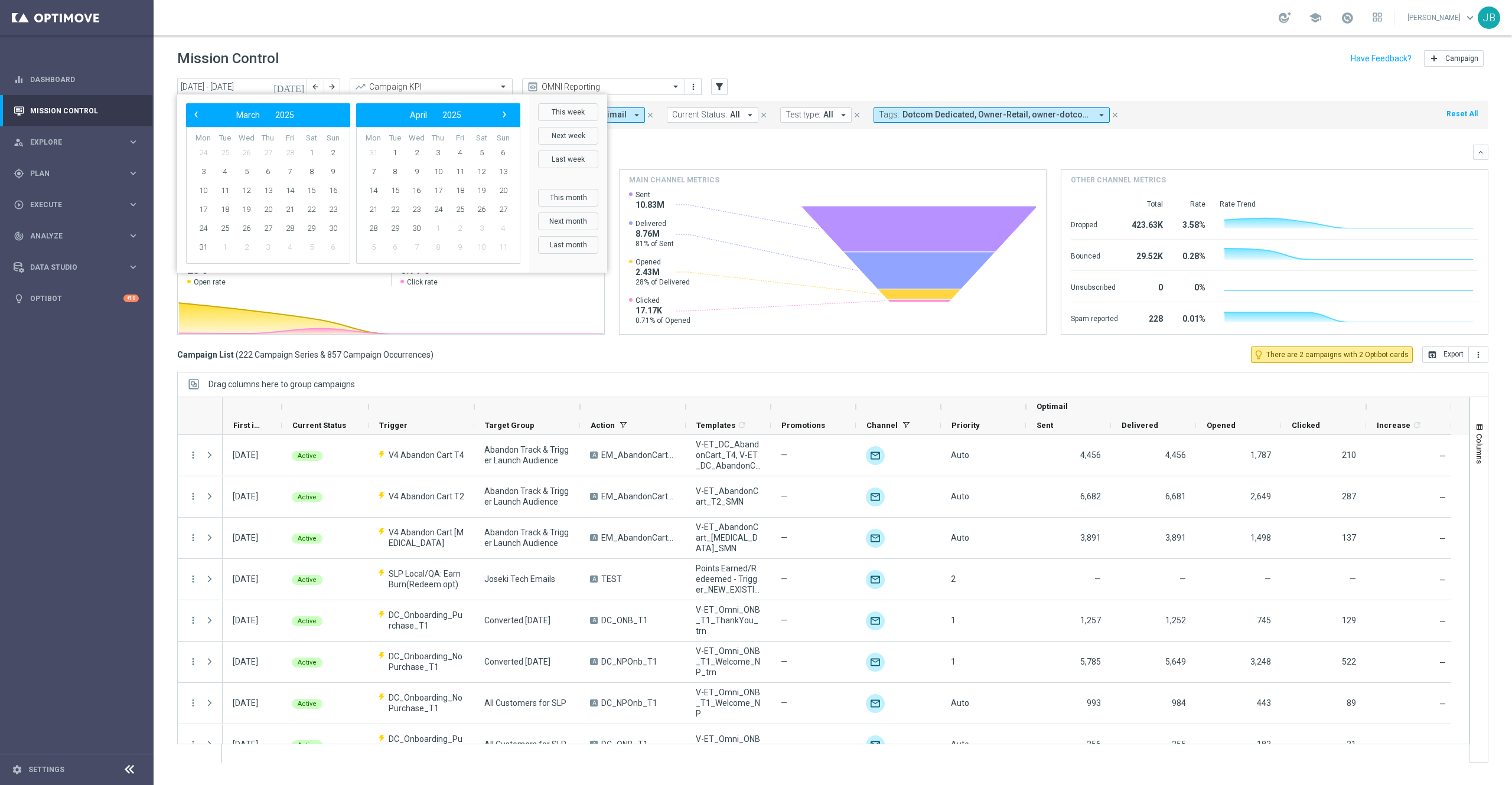
click at [502, 116] on span "›" at bounding box center [504, 114] width 15 height 15
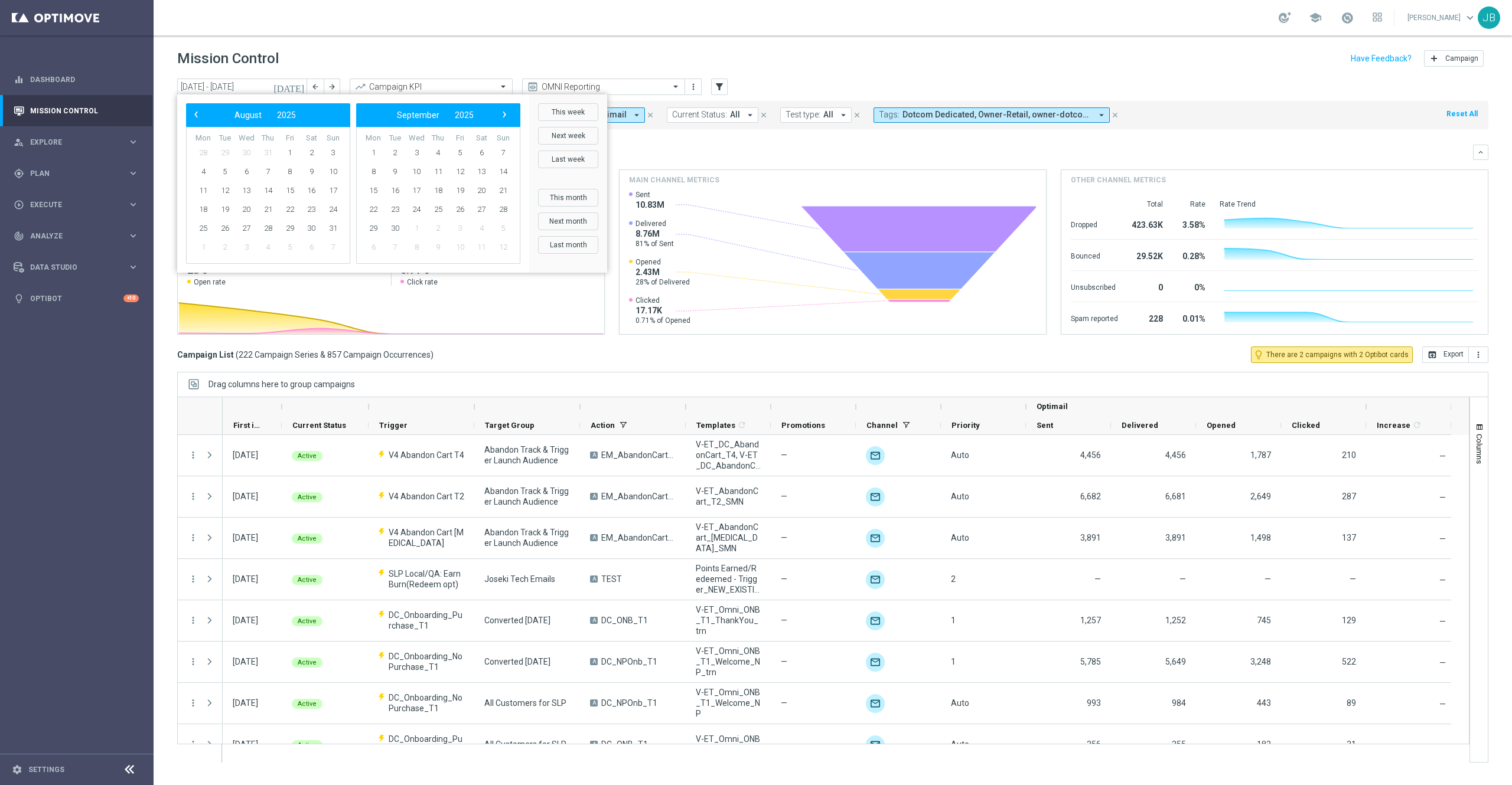
click at [502, 116] on span "›" at bounding box center [504, 114] width 15 height 15
click at [501, 116] on span "›" at bounding box center [504, 114] width 15 height 15
click at [196, 111] on span "‹" at bounding box center [196, 114] width 15 height 15
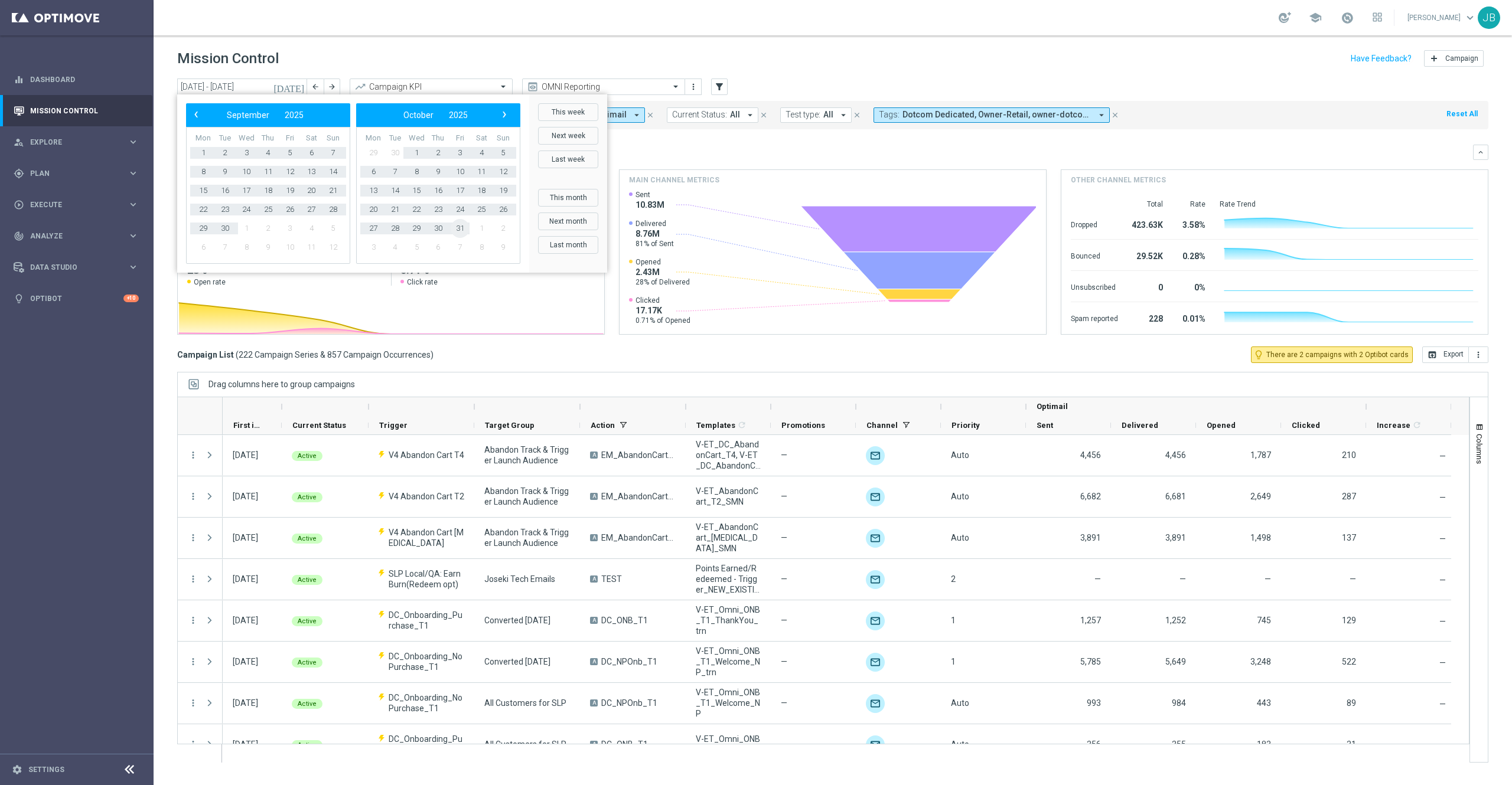
click at [459, 226] on span "31" at bounding box center [460, 228] width 19 height 19
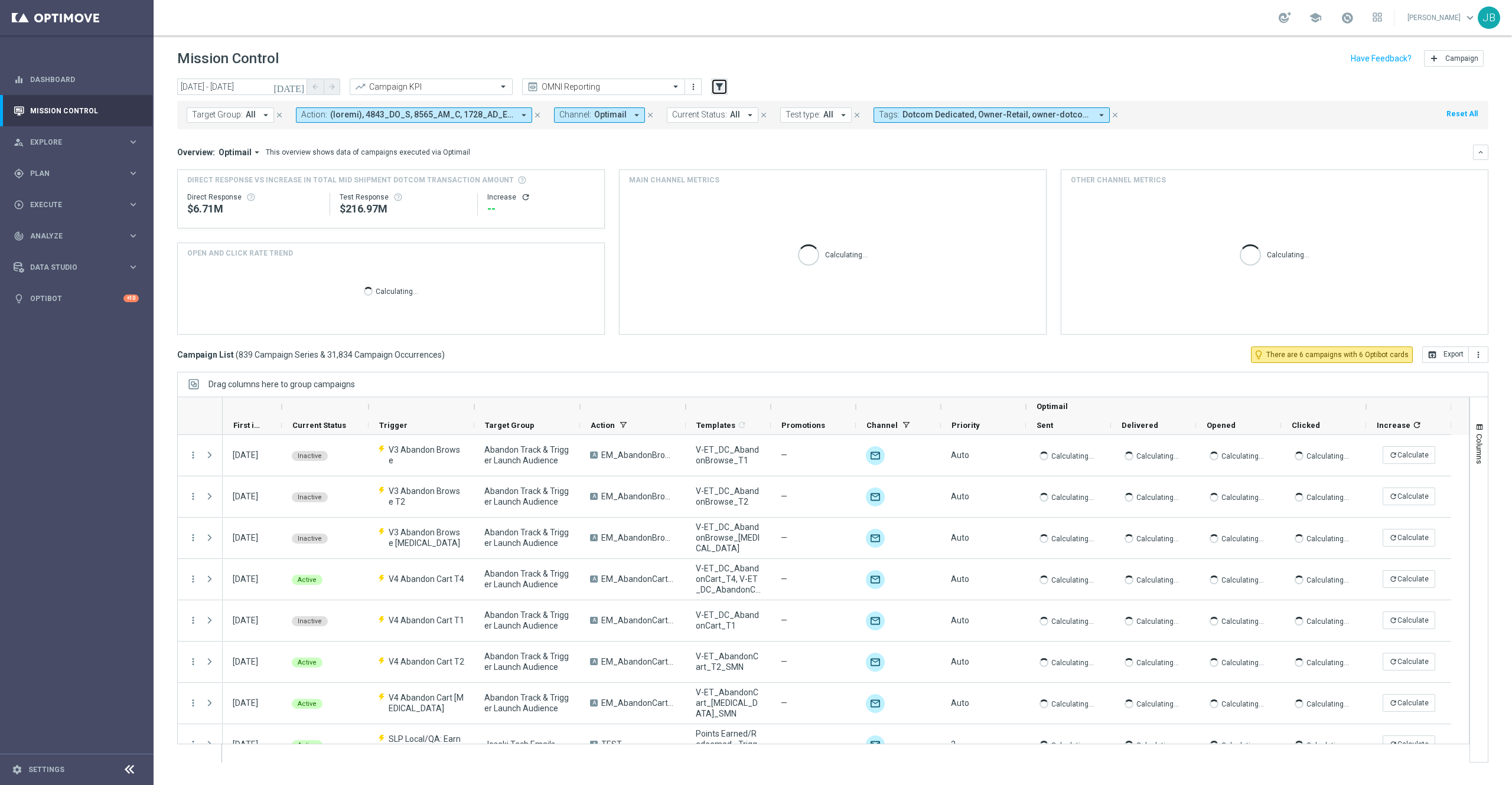
click at [718, 86] on icon "filter_alt" at bounding box center [719, 87] width 11 height 11
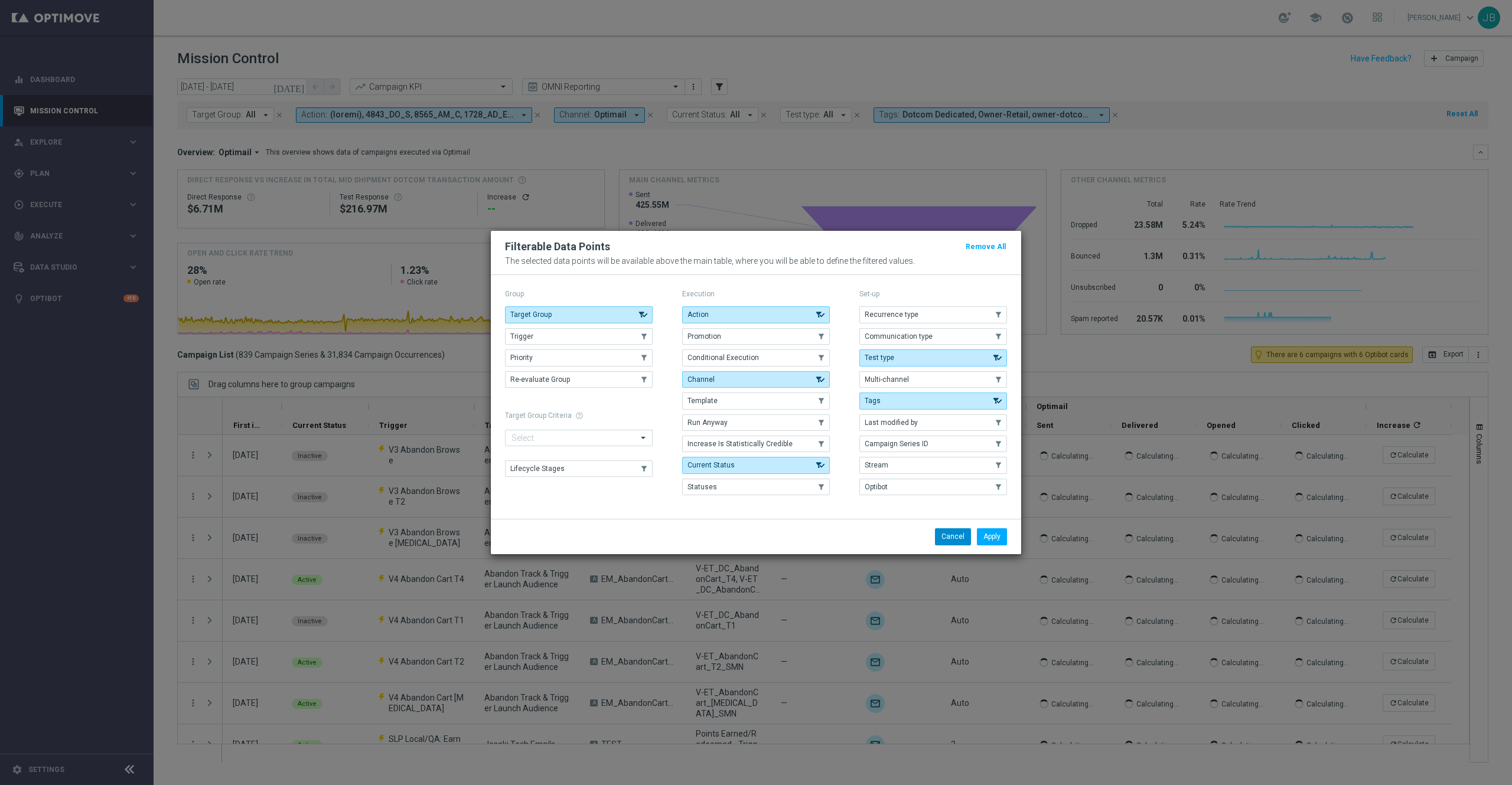
click at [954, 539] on button "Cancel" at bounding box center [952, 537] width 36 height 16
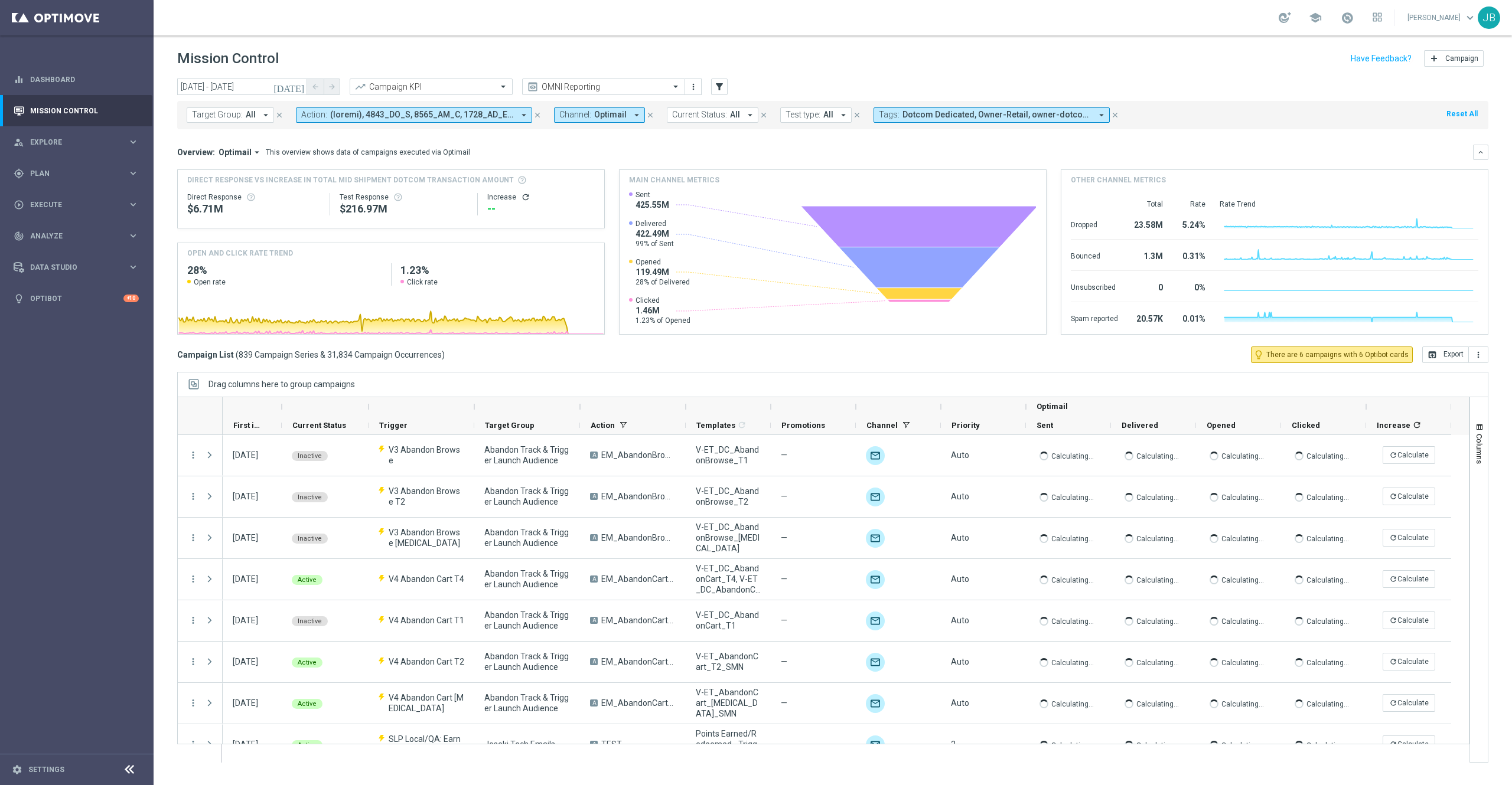
click at [301, 87] on icon "[DATE]" at bounding box center [289, 87] width 32 height 11
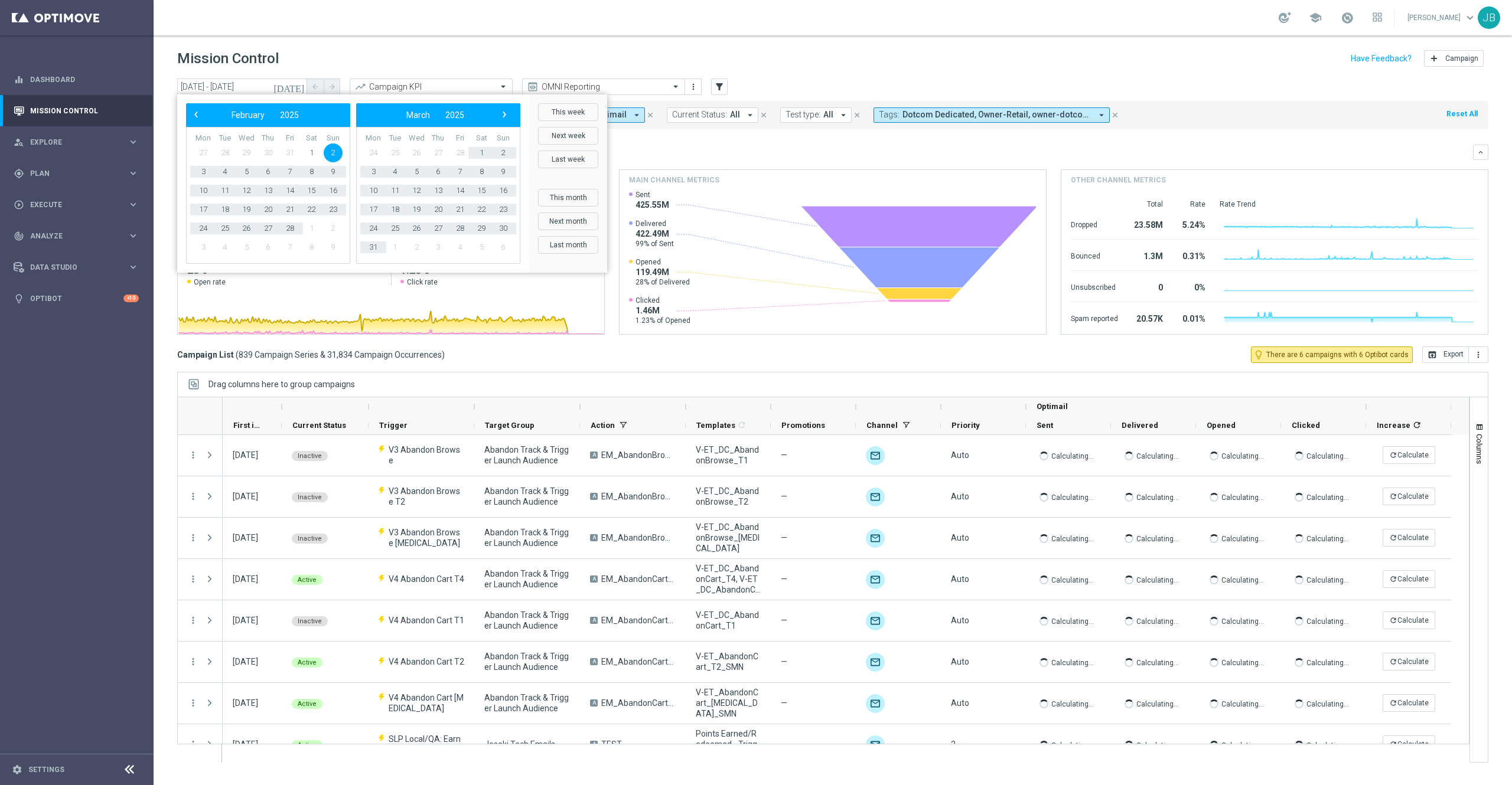
click at [327, 150] on span "2" at bounding box center [333, 153] width 19 height 19
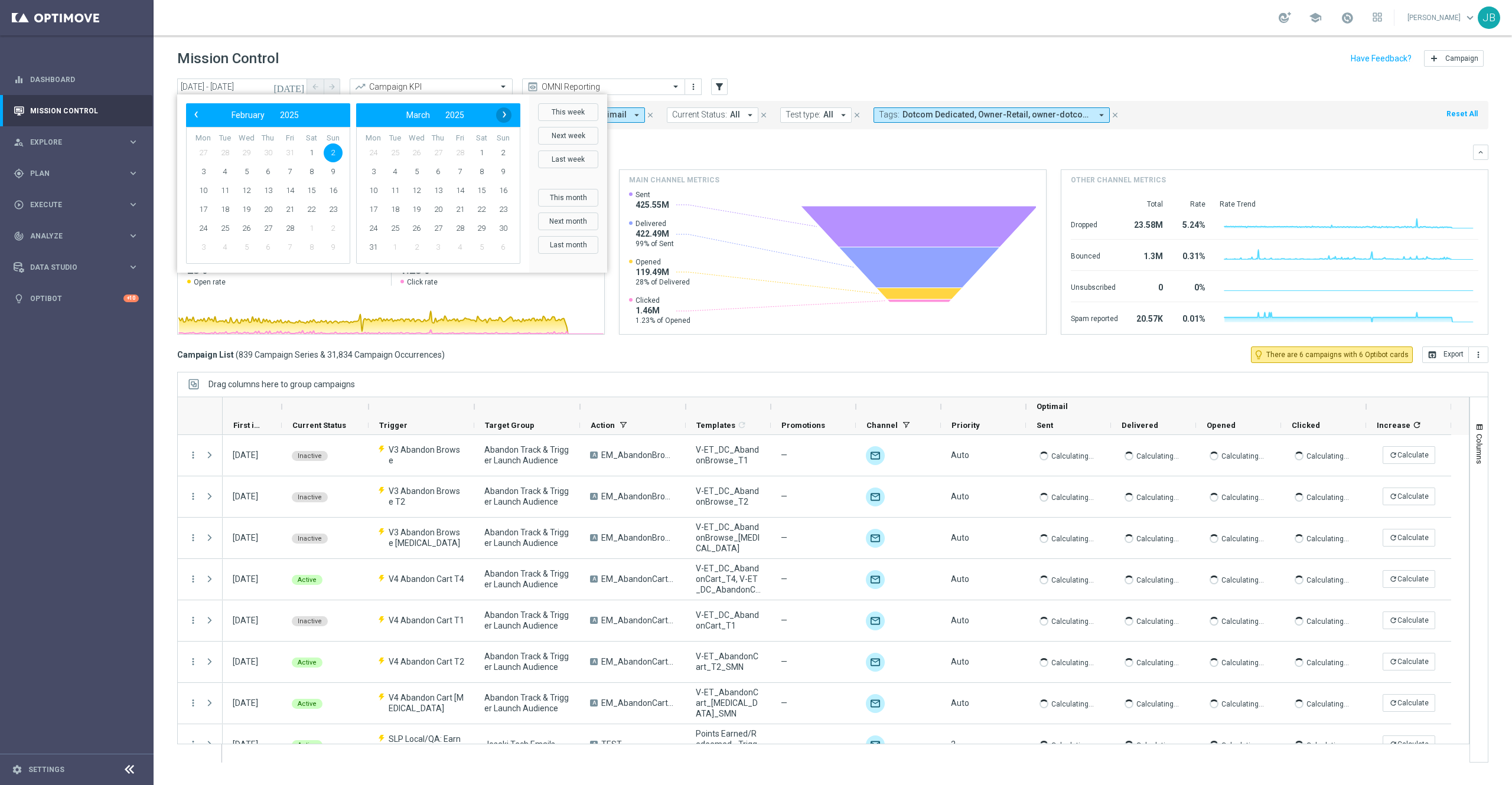
click at [499, 118] on span "›" at bounding box center [504, 114] width 15 height 15
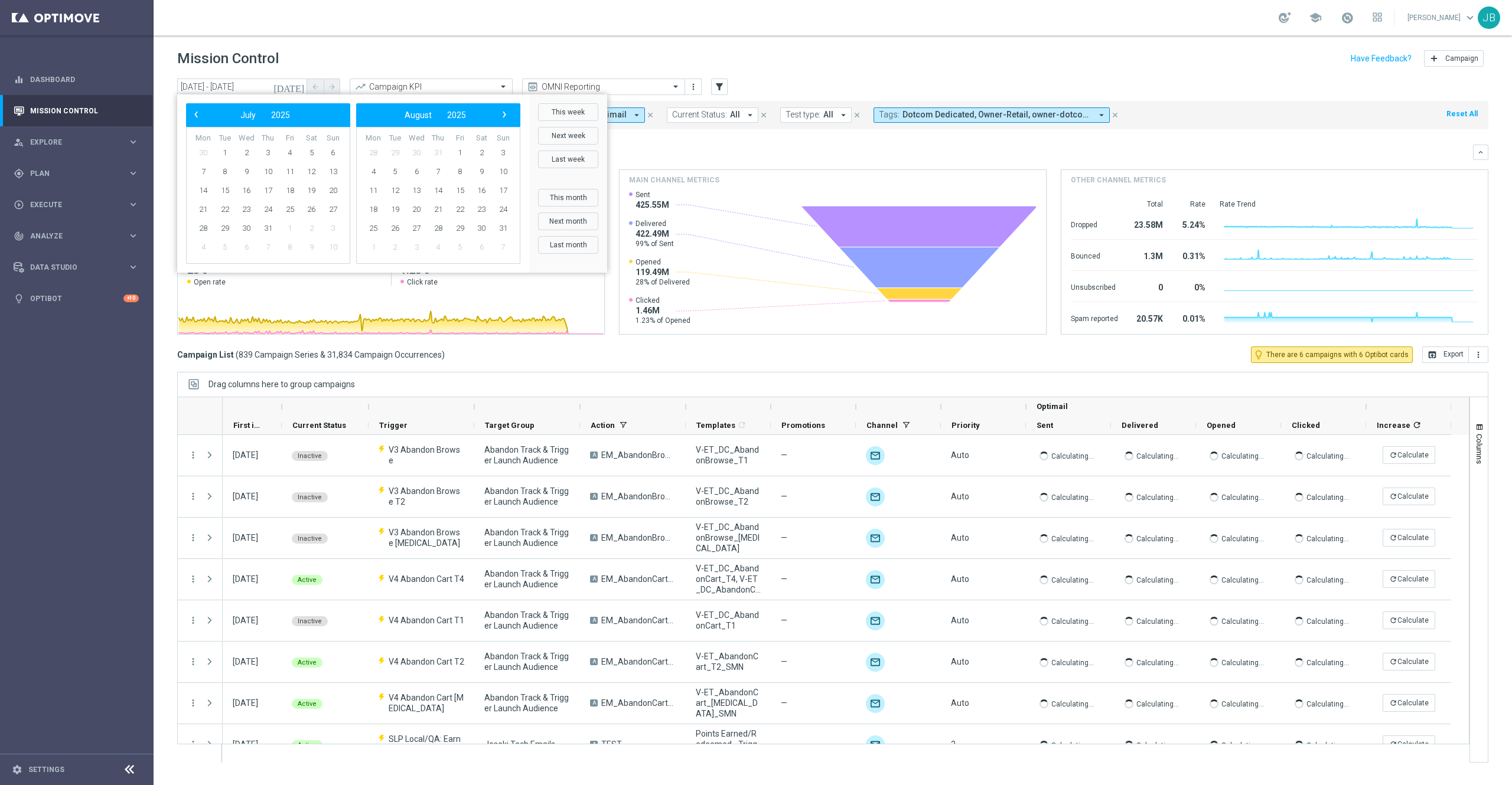
click at [499, 118] on span "›" at bounding box center [504, 114] width 15 height 15
click at [419, 171] on span "8" at bounding box center [417, 172] width 19 height 19
type input "[DATE] - [DATE]"
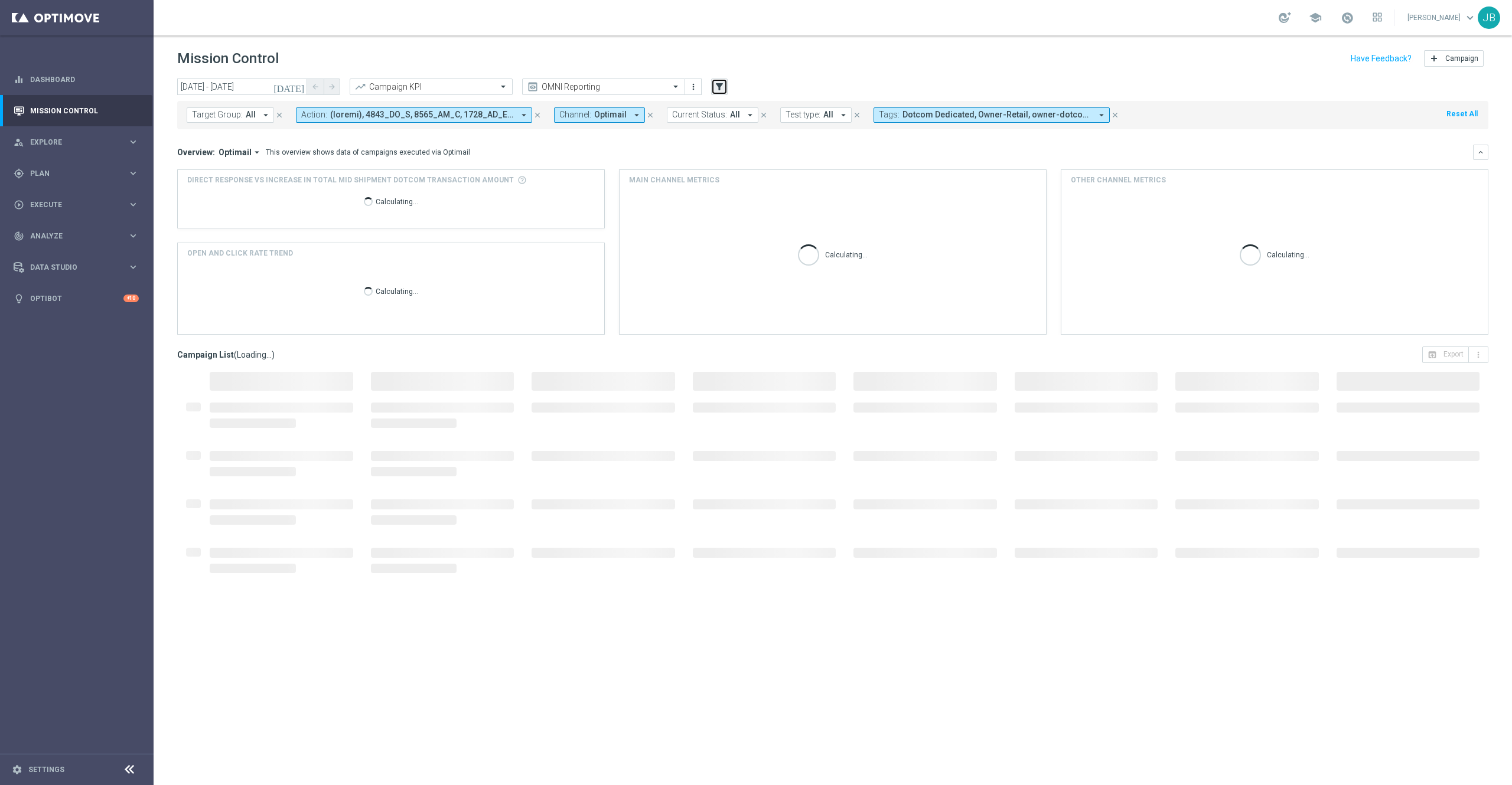
click at [715, 82] on icon "filter_alt" at bounding box center [719, 87] width 11 height 11
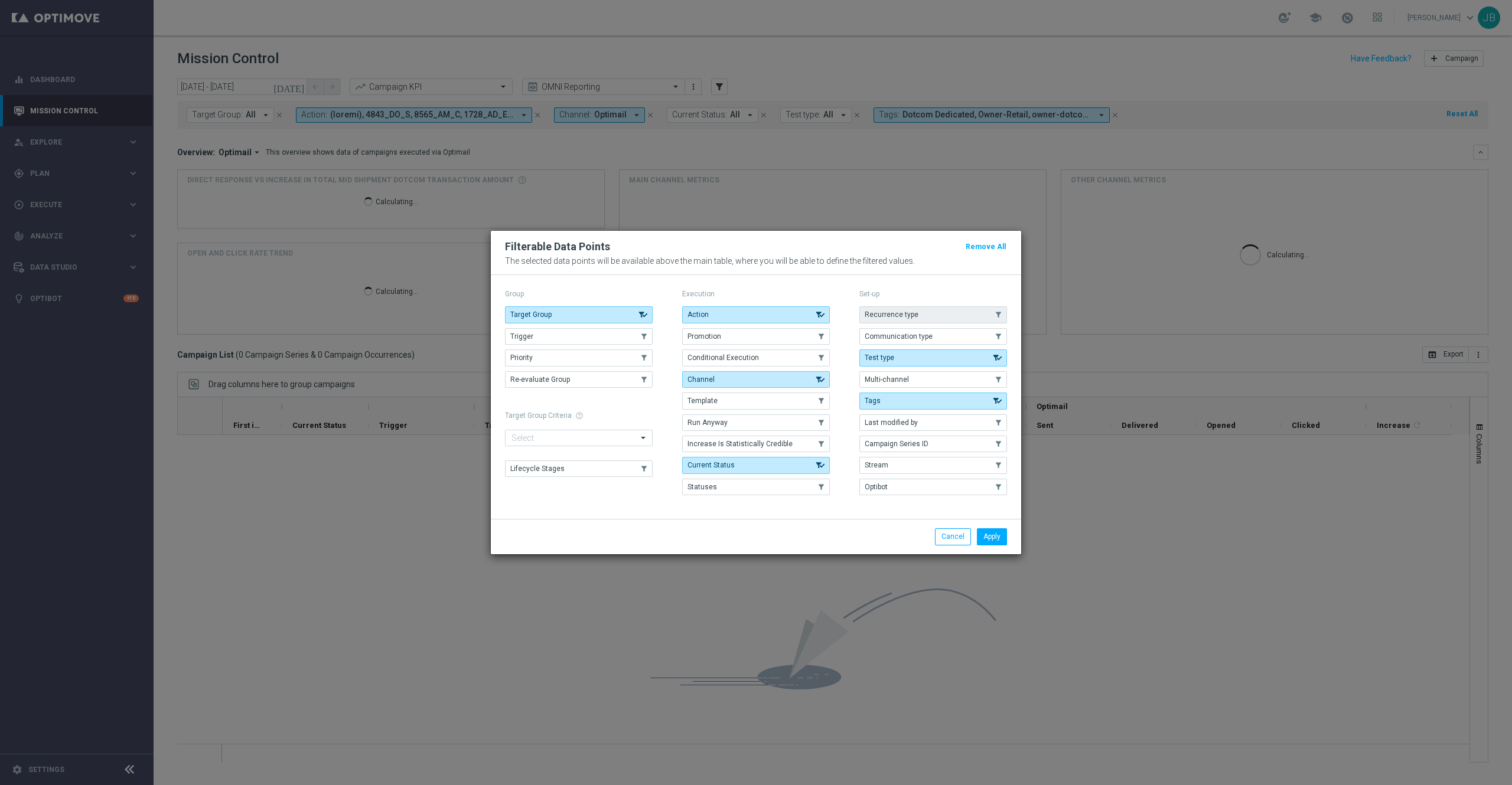
click at [924, 317] on button "Recurrence type" at bounding box center [933, 315] width 147 height 16
click at [988, 536] on button "Apply" at bounding box center [992, 537] width 30 height 16
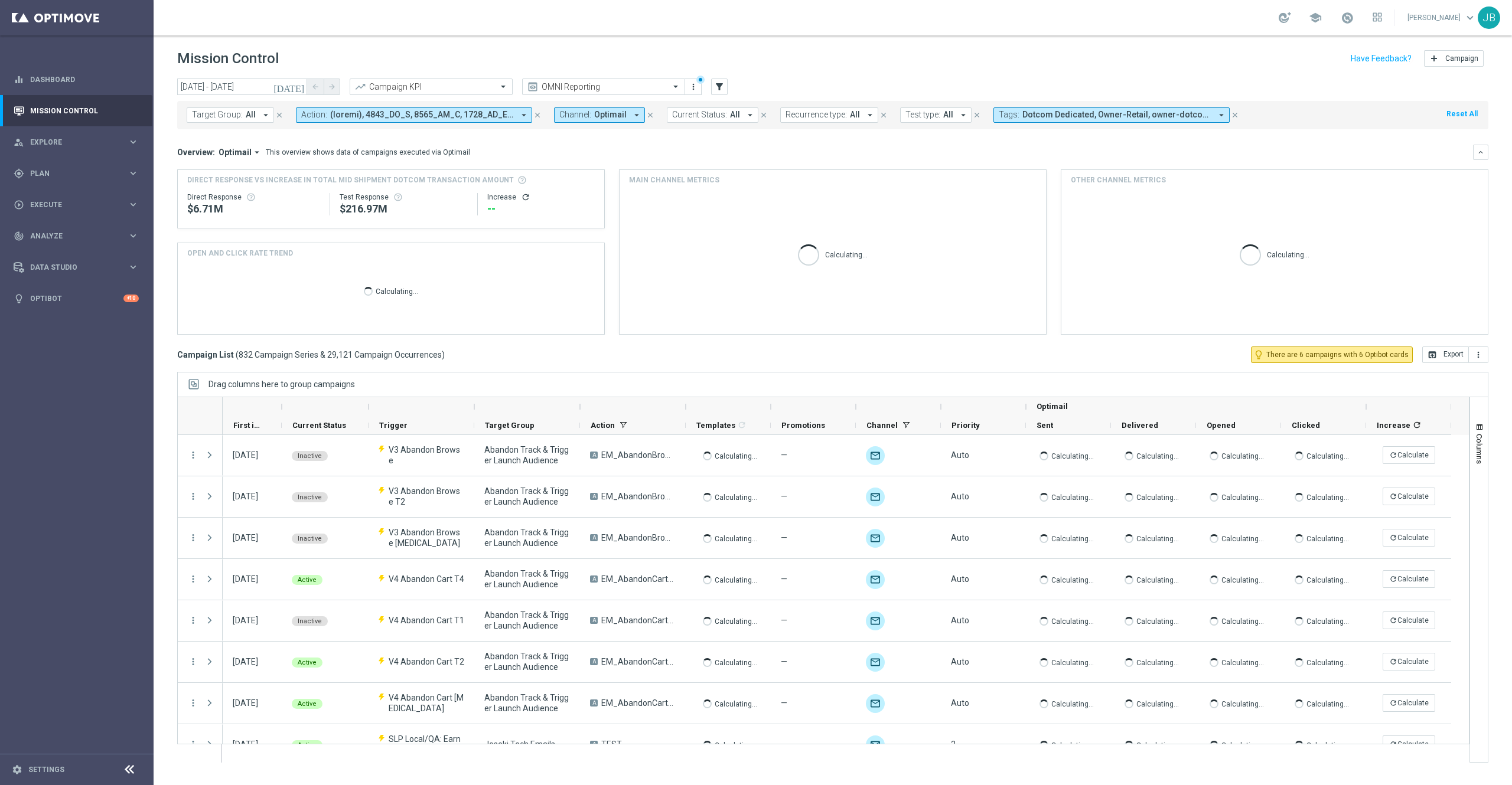
click at [843, 118] on span "Recurrence type:" at bounding box center [816, 115] width 61 height 10
click at [793, 204] on div "Recurring" at bounding box center [828, 204] width 85 height 19
click at [935, 149] on div "Overview: Optimail arrow_drop_down This overview shows data of campaigns execut…" at bounding box center [825, 152] width 1296 height 11
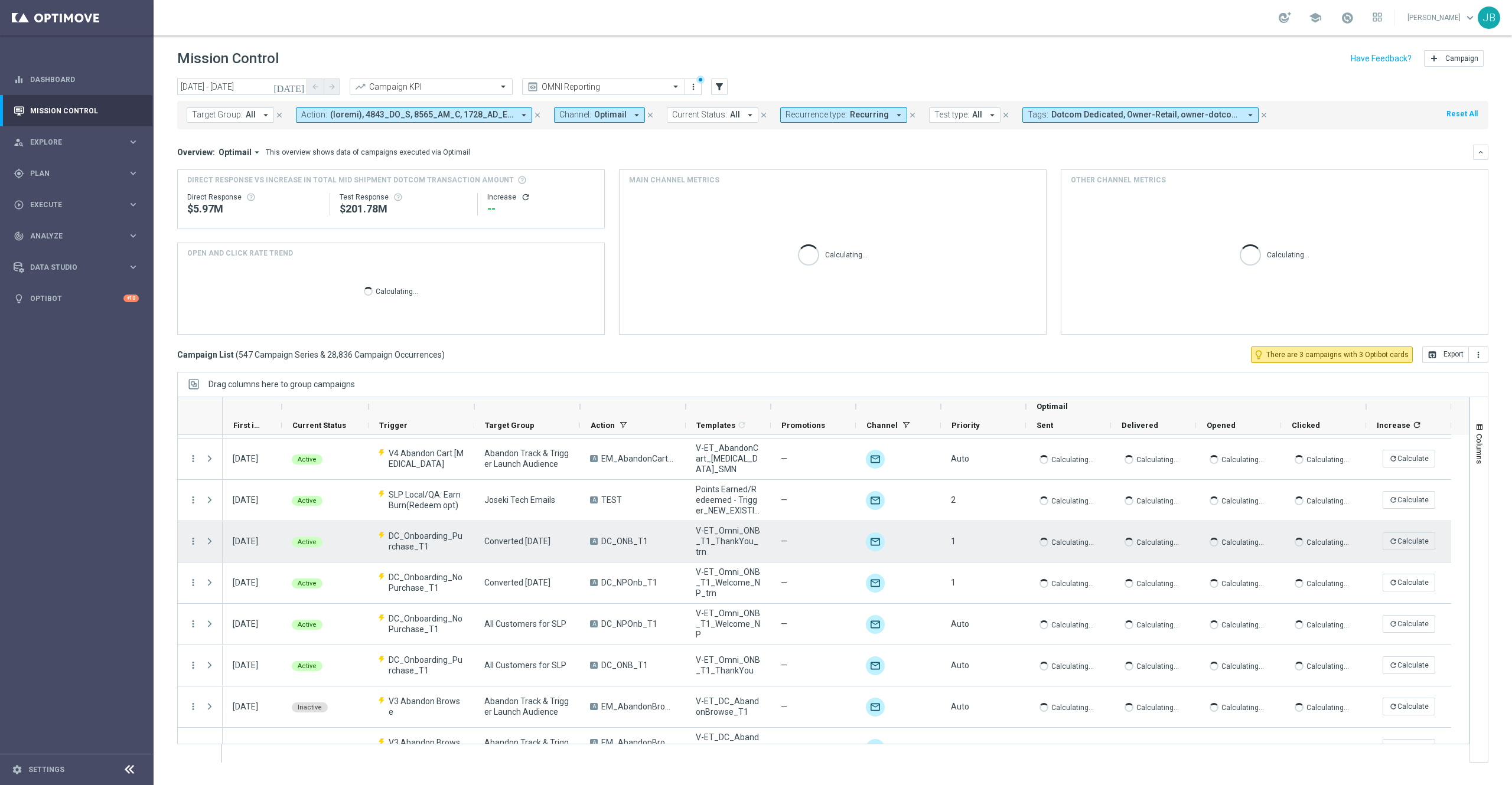
scroll to position [292, 0]
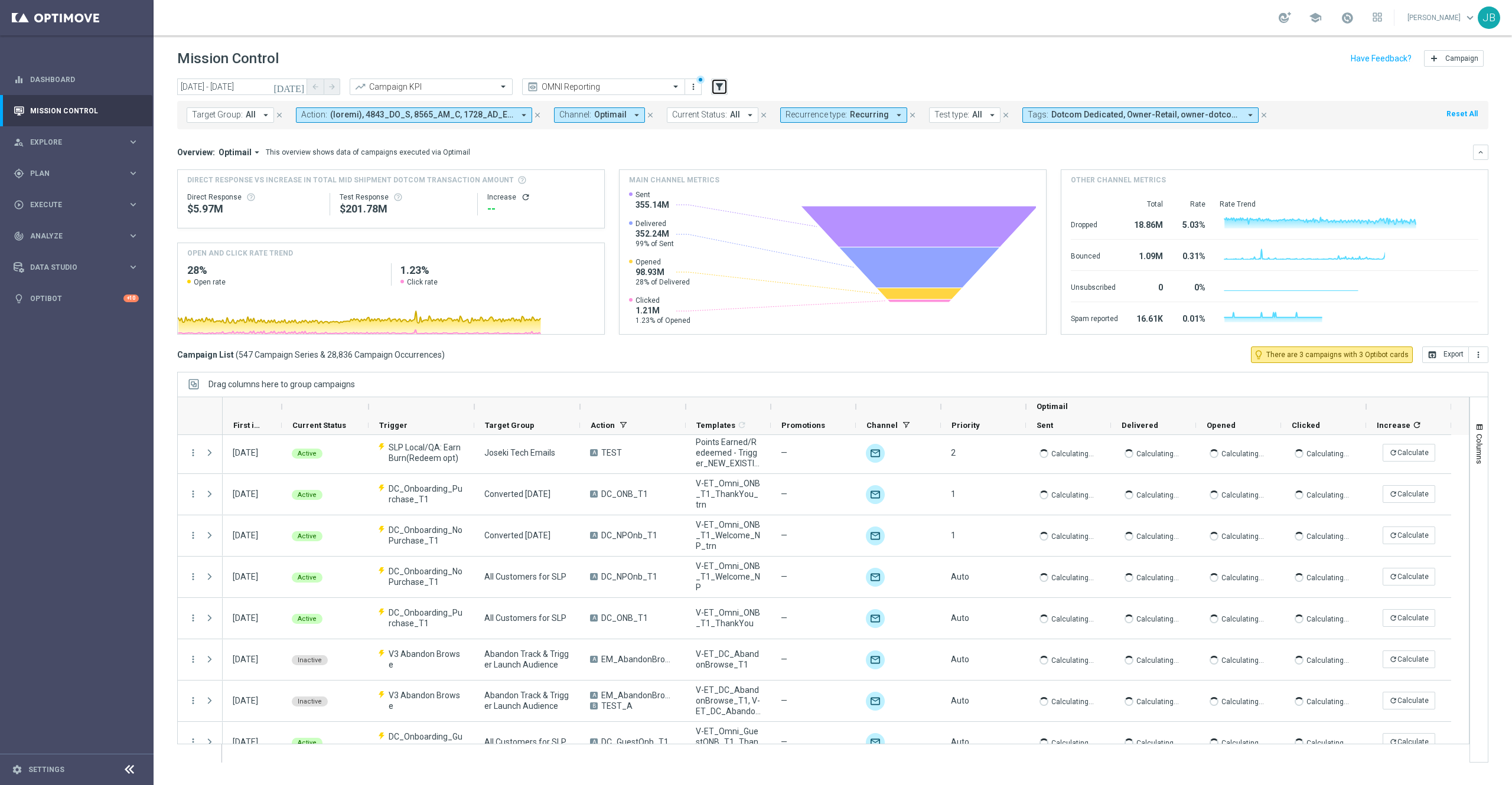
click at [720, 90] on icon "filter_alt" at bounding box center [719, 87] width 11 height 11
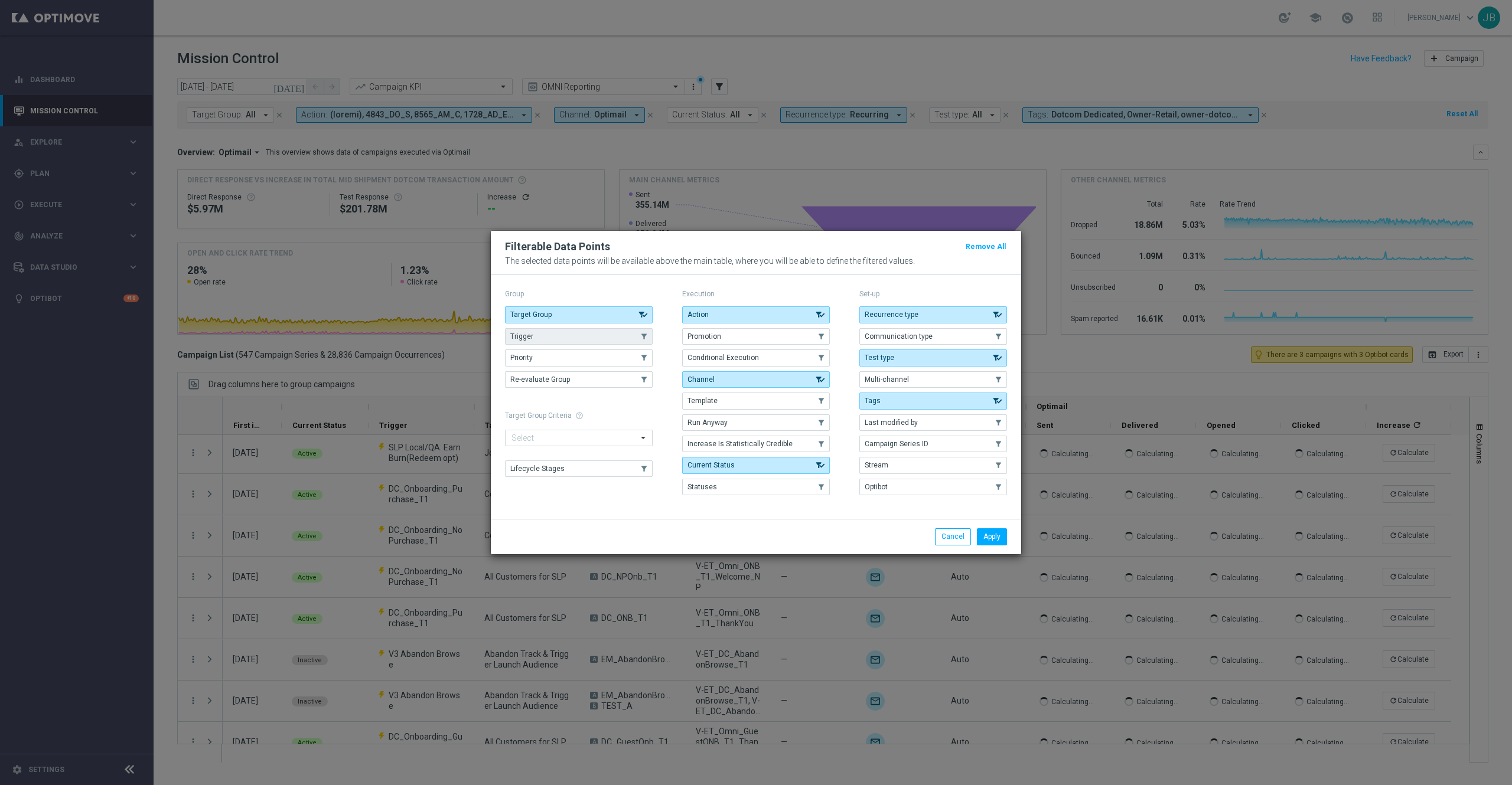
click at [637, 332] on icon "button" at bounding box center [644, 336] width 14 height 8
click at [993, 542] on button "Apply" at bounding box center [992, 537] width 30 height 16
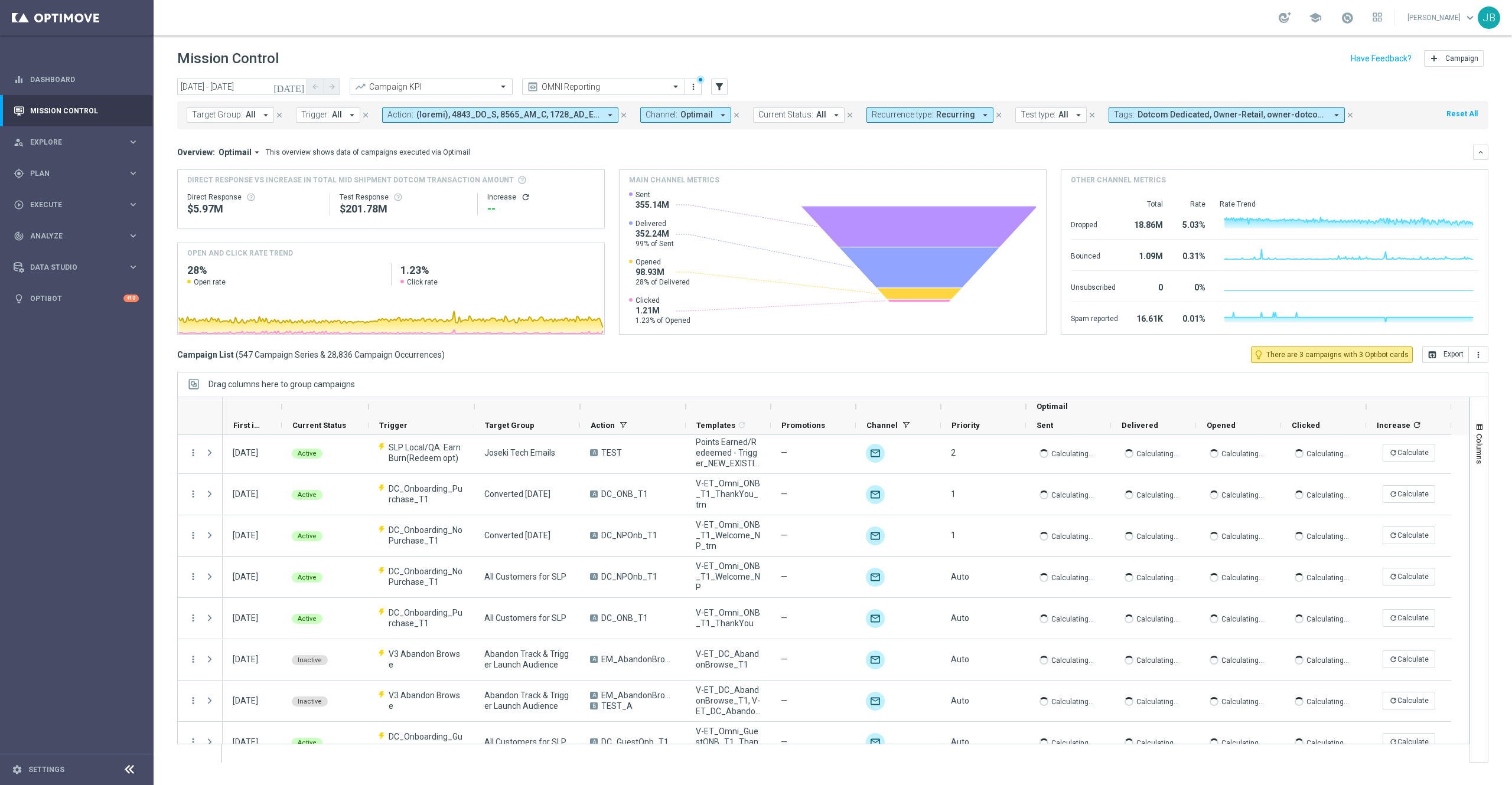
click at [343, 116] on button "Trigger: All arrow_drop_down" at bounding box center [328, 115] width 65 height 15
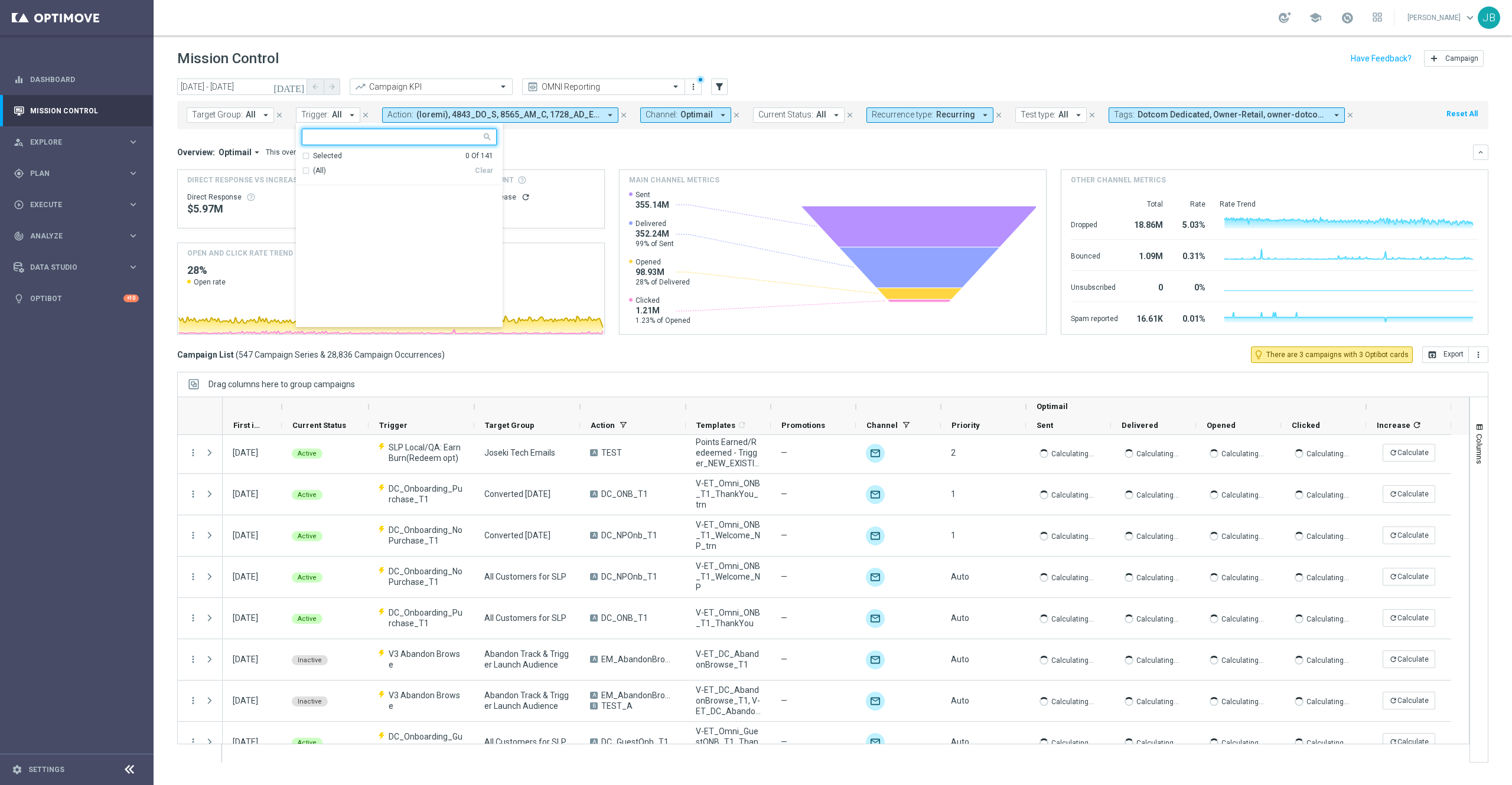
scroll to position [2522, 0]
click at [624, 155] on div "Overview: Optimail arrow_drop_down This overview shows data of campaigns execut…" at bounding box center [825, 152] width 1296 height 11
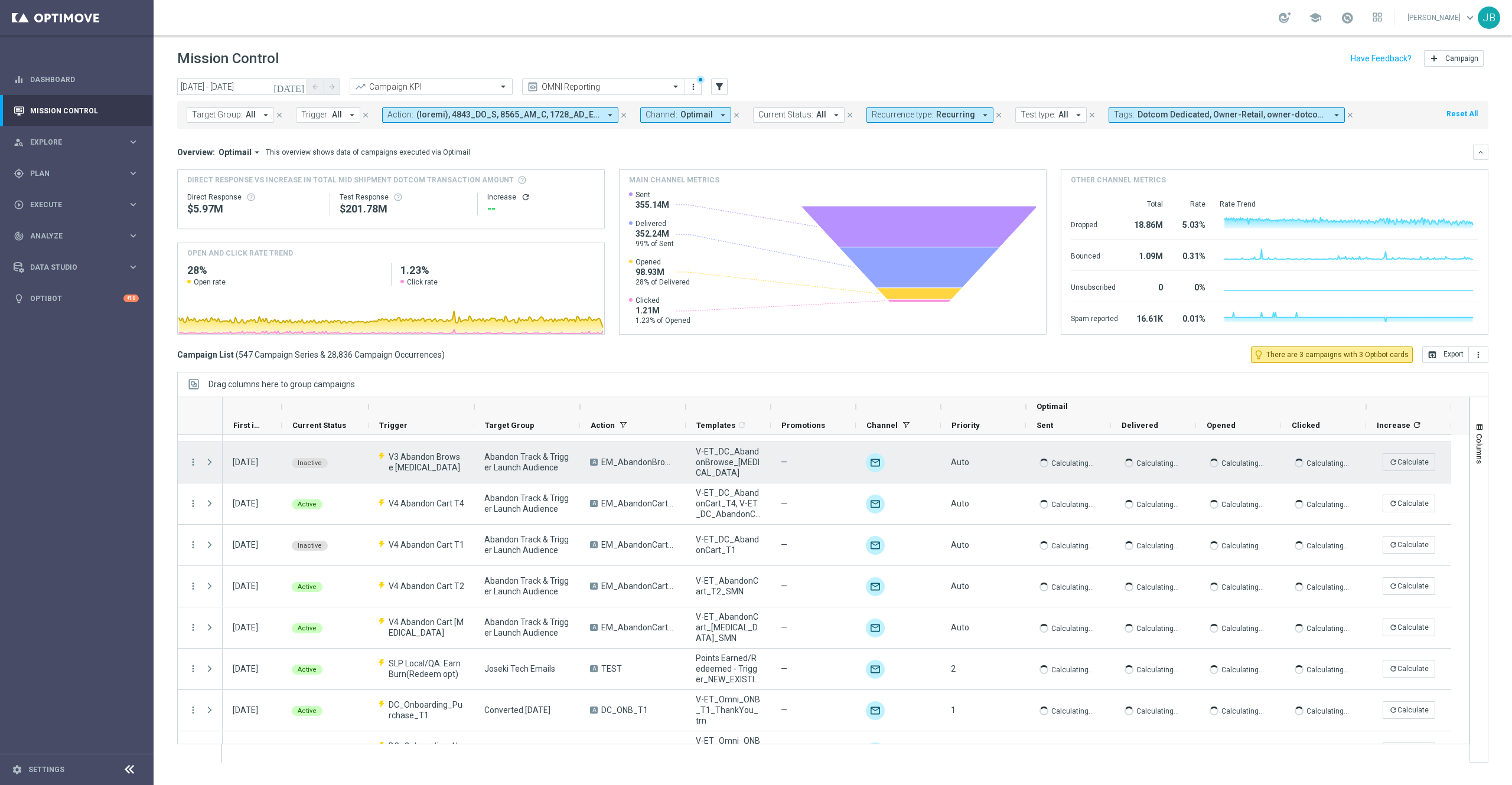
scroll to position [0, 0]
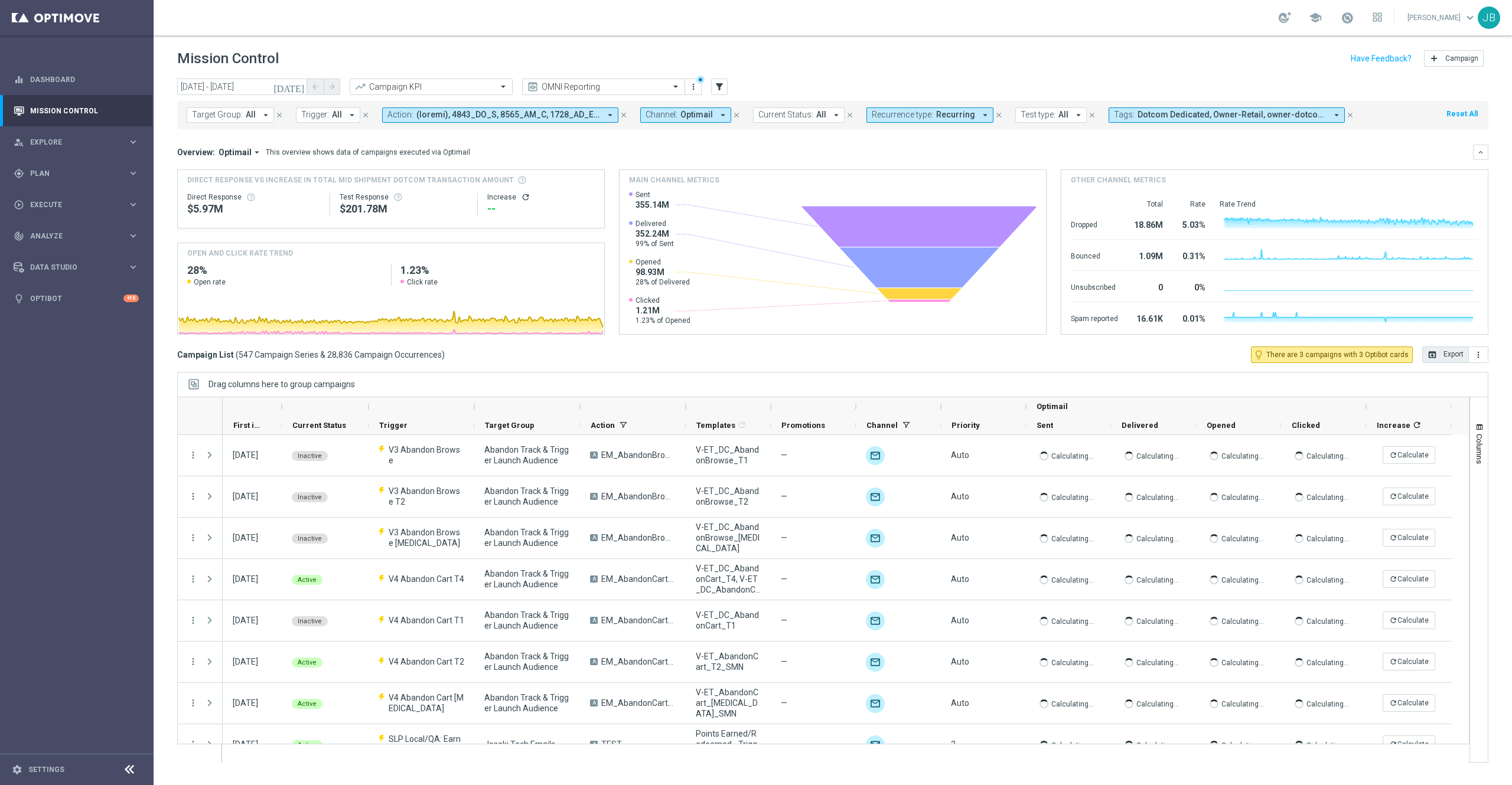
click at [1444, 351] on button "open_in_browser Export" at bounding box center [1445, 355] width 46 height 16
click at [47, 177] on span "Plan" at bounding box center [78, 173] width 97 height 7
click at [53, 326] on span "Analyze" at bounding box center [78, 324] width 97 height 7
click at [78, 384] on link "Emails Baseline Matchback" at bounding box center [79, 384] width 86 height 9
